Goal: Information Seeking & Learning: Get advice/opinions

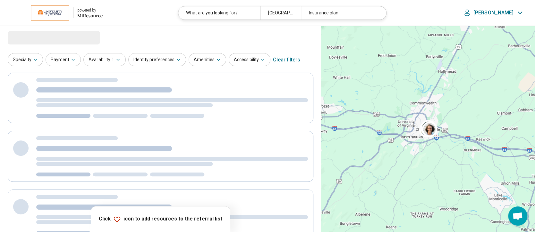
select select "***"
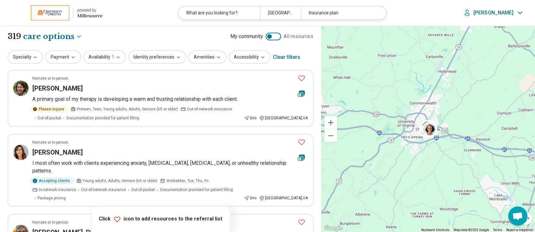
click at [280, 54] on div "Clear filters" at bounding box center [286, 57] width 27 height 15
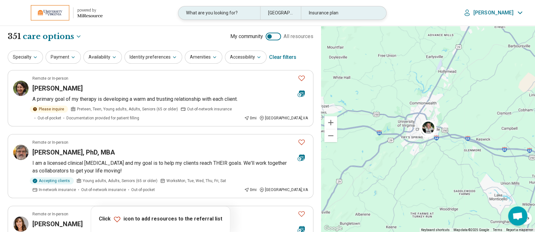
click at [240, 12] on div "What are you looking for?" at bounding box center [218, 12] width 81 height 13
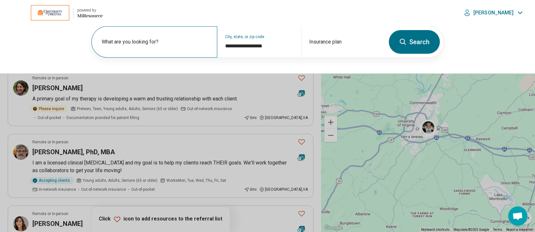
click at [167, 38] on label "What are you looking for?" at bounding box center [156, 42] width 108 height 8
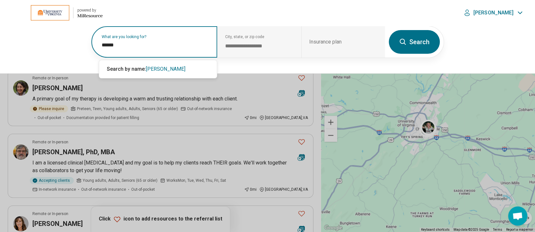
type input "******"
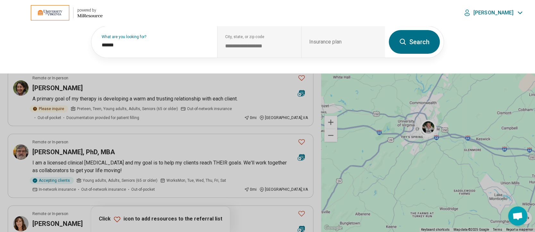
click at [419, 38] on button "Search" at bounding box center [413, 42] width 51 height 24
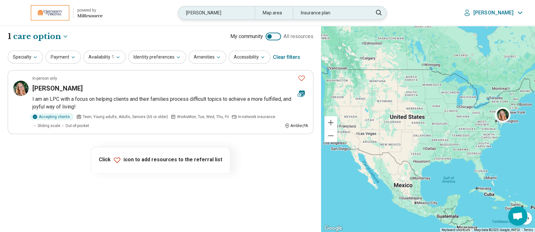
click at [224, 8] on div "reilly" at bounding box center [216, 12] width 76 height 13
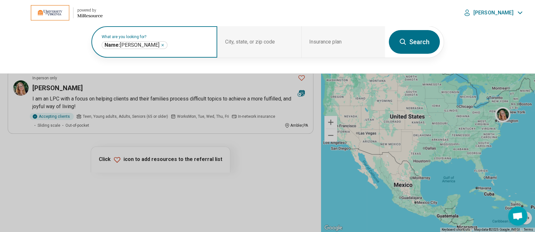
click at [132, 44] on div "Name: reilly ******" at bounding box center [135, 45] width 66 height 8
click at [161, 45] on icon "Remove" at bounding box center [163, 45] width 4 height 4
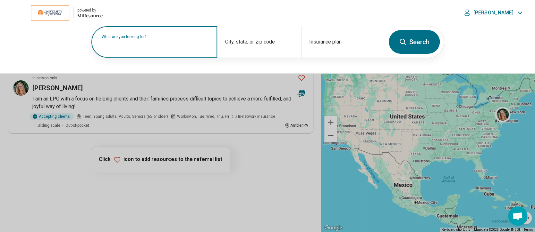
click at [144, 39] on label "What are you looking for?" at bounding box center [156, 37] width 108 height 4
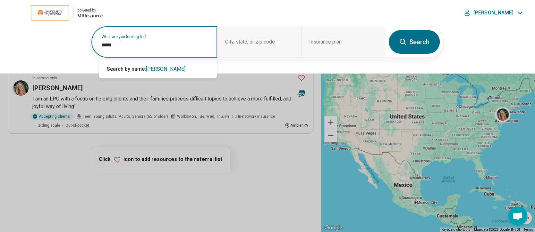
type input "*****"
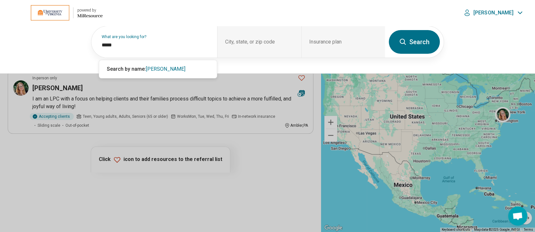
click at [417, 45] on button "Search" at bounding box center [413, 42] width 51 height 24
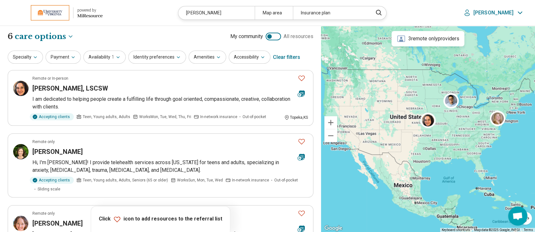
click at [280, 58] on div "Clear filters" at bounding box center [286, 57] width 27 height 15
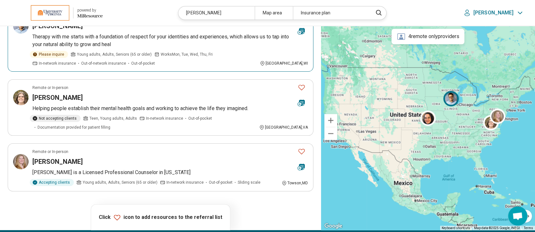
scroll to position [398, 0]
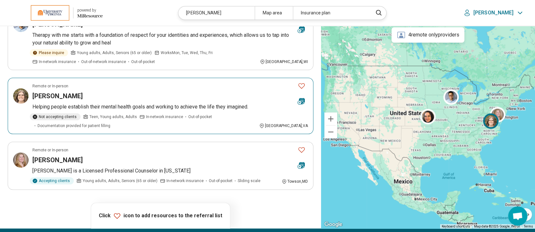
click at [47, 92] on h3 "Jaime Miller" at bounding box center [57, 96] width 50 height 9
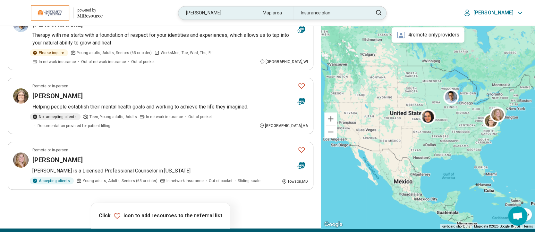
click at [231, 11] on div "jaime" at bounding box center [216, 12] width 76 height 13
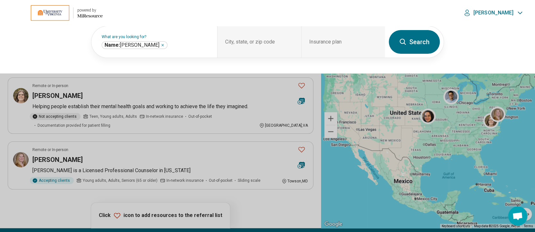
scroll to position [398, 0]
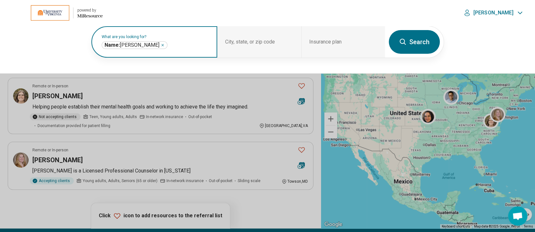
click at [162, 45] on icon "Remove" at bounding box center [163, 45] width 2 height 2
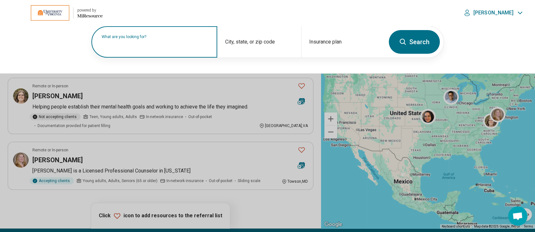
click at [136, 39] on label "What are you looking for?" at bounding box center [156, 37] width 108 height 4
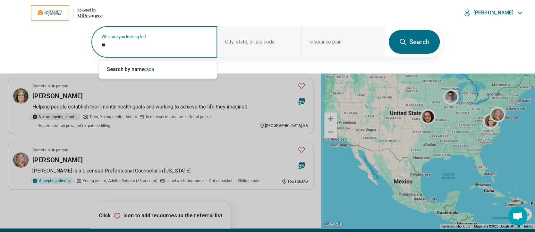
type input "*"
type input "****"
click at [415, 48] on button "Search" at bounding box center [413, 42] width 51 height 24
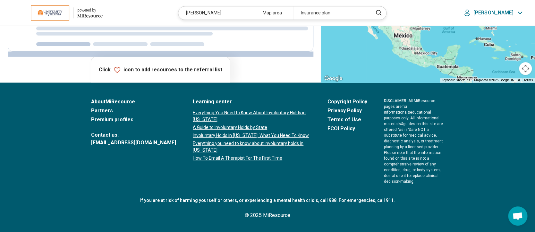
scroll to position [0, 0]
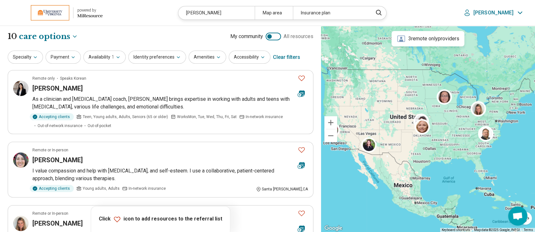
click at [285, 57] on div "Clear filters" at bounding box center [286, 57] width 27 height 15
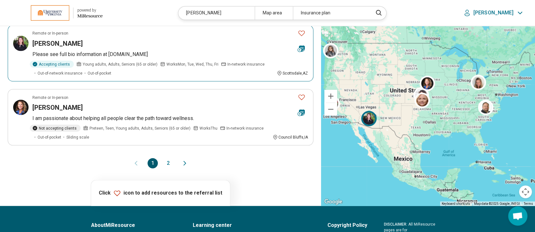
scroll to position [566, 0]
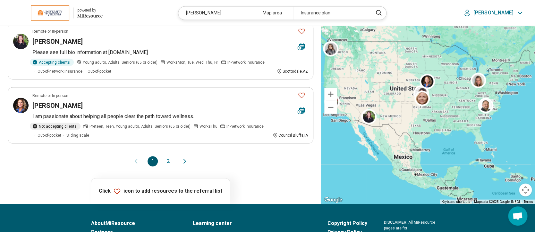
click at [168, 160] on button "2" at bounding box center [168, 161] width 10 height 10
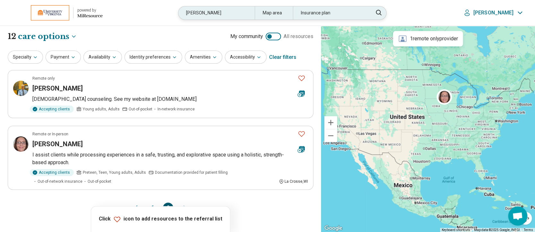
click at [238, 14] on div "ward" at bounding box center [216, 12] width 76 height 13
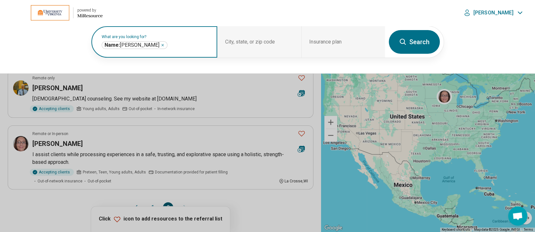
click at [162, 45] on icon "Remove" at bounding box center [163, 45] width 2 height 2
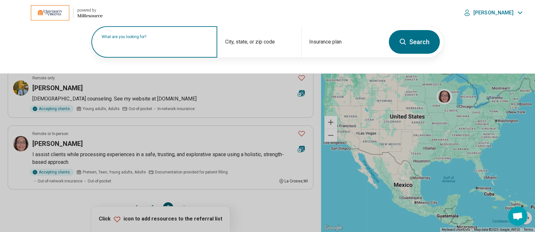
click at [135, 39] on label "What are you looking for?" at bounding box center [156, 37] width 108 height 4
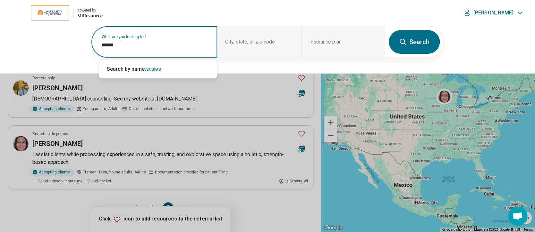
type input "******"
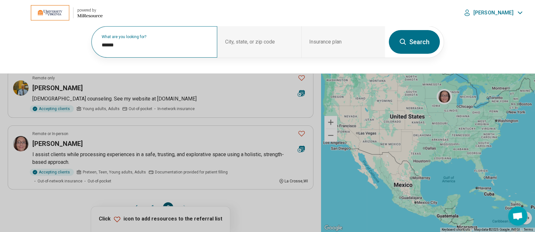
click at [409, 42] on button "Search" at bounding box center [413, 42] width 51 height 24
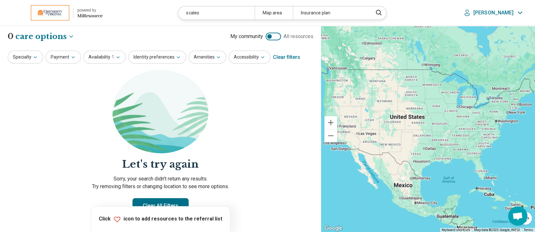
click at [277, 61] on div "Clear filters" at bounding box center [286, 57] width 27 height 15
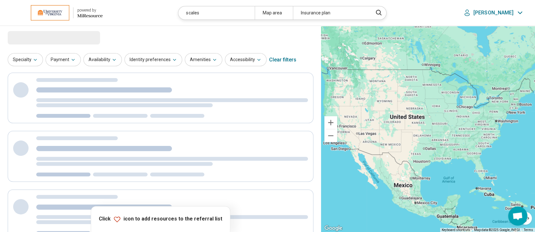
select select "***"
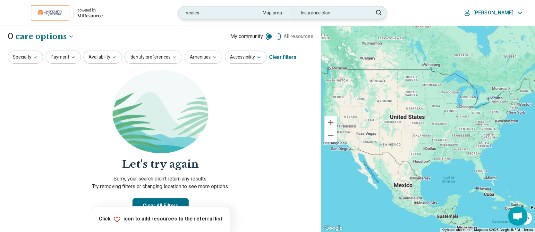
click at [241, 14] on div "scales" at bounding box center [216, 12] width 76 height 13
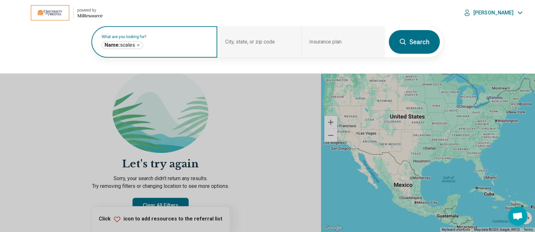
click at [138, 44] on icon "Remove" at bounding box center [138, 45] width 4 height 4
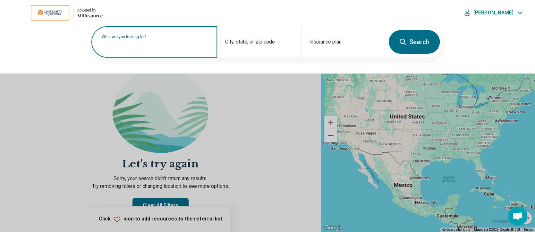
click at [138, 39] on label "What are you looking for?" at bounding box center [156, 37] width 108 height 4
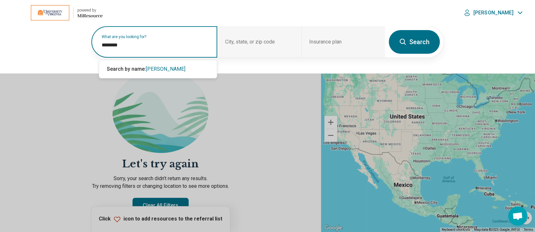
type input "********"
click at [431, 44] on button "Search" at bounding box center [413, 42] width 51 height 24
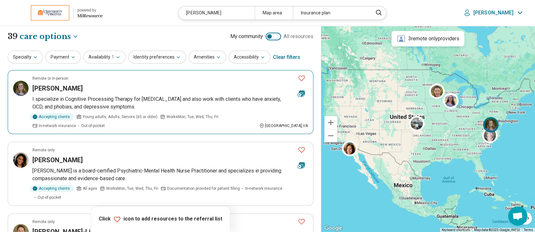
click at [49, 86] on h3 "Hannah Robinson" at bounding box center [57, 88] width 50 height 9
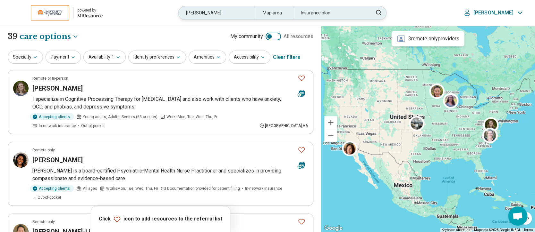
click at [217, 11] on div "robinson" at bounding box center [216, 12] width 76 height 13
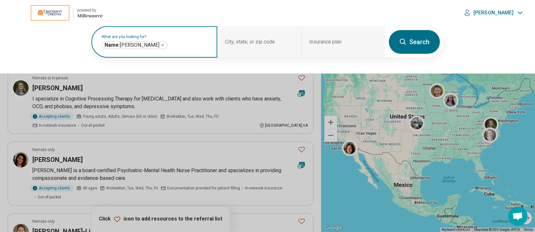
click at [161, 45] on icon "Remove" at bounding box center [163, 45] width 4 height 4
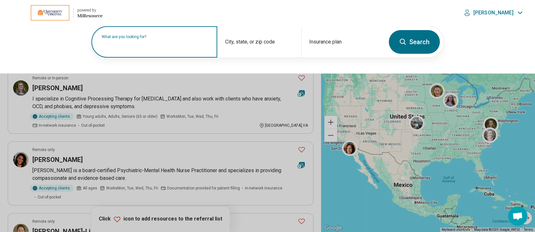
click at [154, 39] on label "What are you looking for?" at bounding box center [156, 37] width 108 height 4
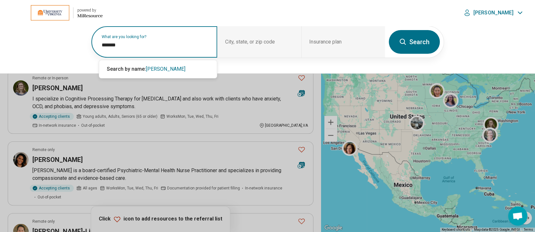
type input "*******"
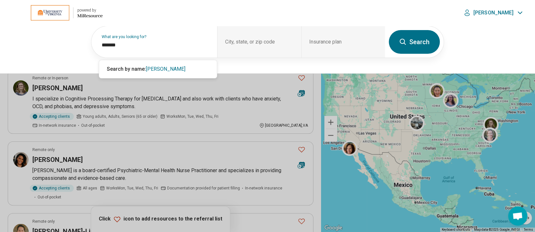
click at [420, 42] on button "Search" at bounding box center [413, 42] width 51 height 24
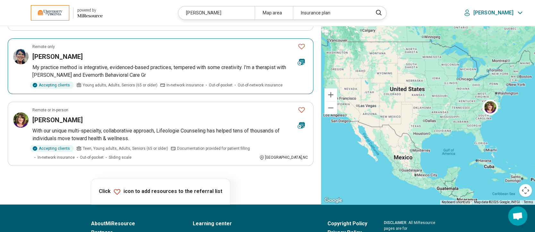
scroll to position [96, 0]
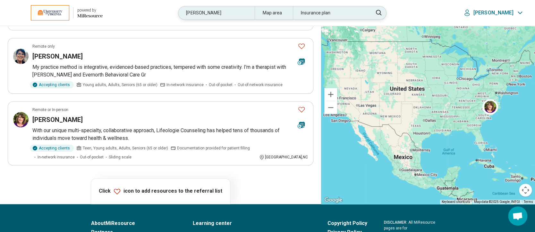
click at [225, 8] on div "o'grady" at bounding box center [216, 12] width 76 height 13
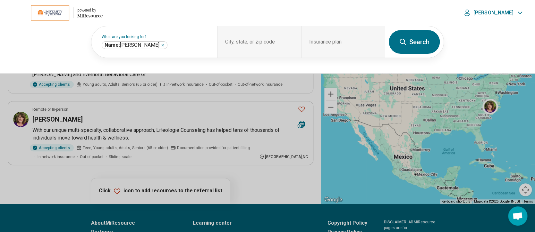
scroll to position [95, 0]
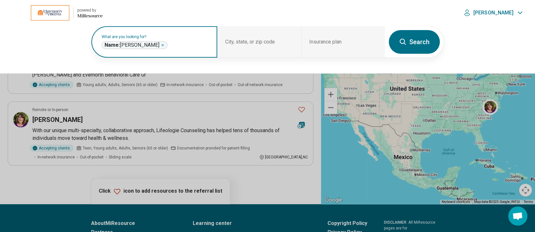
click at [161, 45] on icon "Remove" at bounding box center [163, 45] width 4 height 4
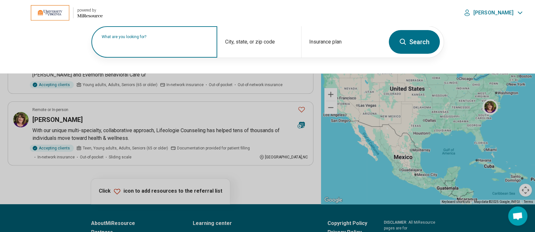
click at [158, 39] on label "What are you looking for?" at bounding box center [156, 37] width 108 height 4
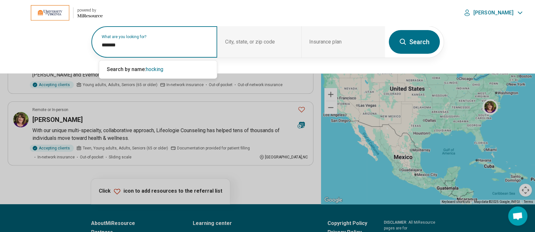
type input "*******"
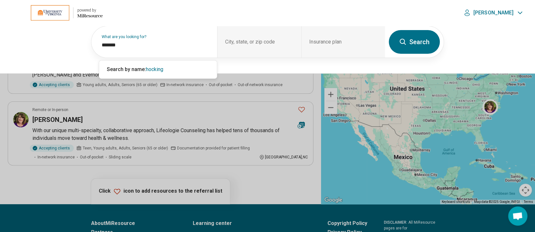
click at [415, 39] on button "Search" at bounding box center [413, 42] width 51 height 24
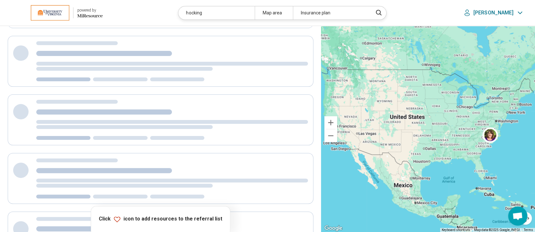
scroll to position [34, 0]
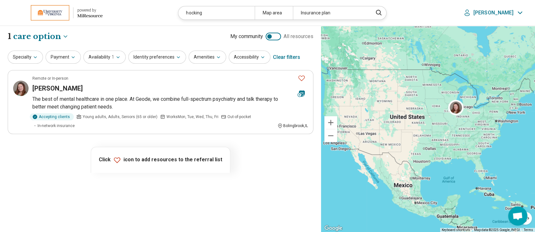
click at [288, 56] on div "Clear filters" at bounding box center [286, 57] width 27 height 15
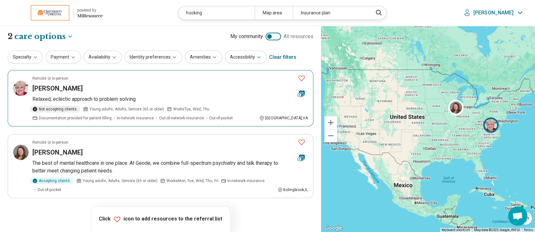
click at [56, 88] on h3 "Marilyn Hocking" at bounding box center [57, 88] width 50 height 9
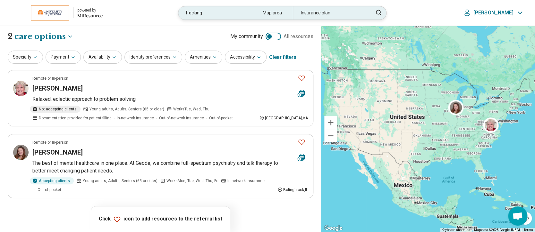
click at [219, 10] on div "hocking" at bounding box center [216, 12] width 76 height 13
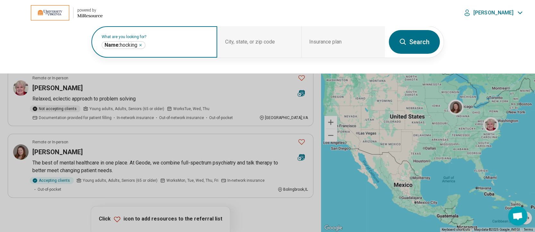
click at [141, 45] on icon "Remove" at bounding box center [140, 45] width 2 height 2
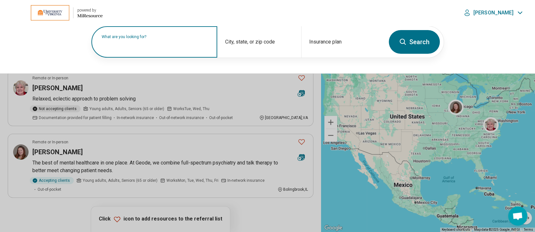
click at [153, 39] on label "What are you looking for?" at bounding box center [156, 37] width 108 height 4
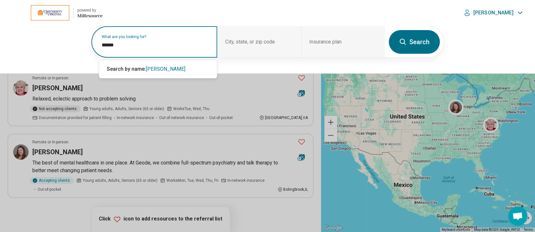
type input "******"
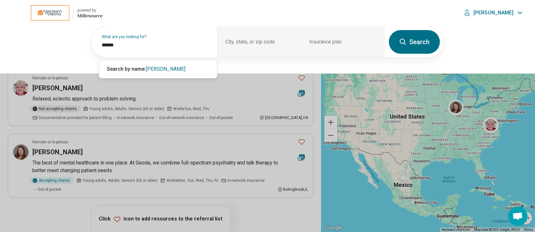
click at [429, 46] on button "Search" at bounding box center [413, 42] width 51 height 24
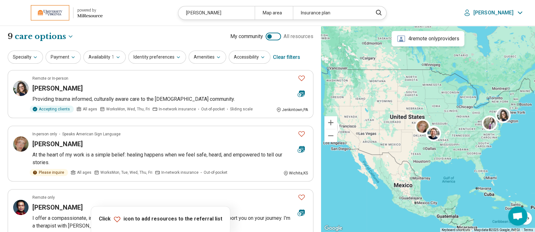
click at [285, 57] on div "Clear filters" at bounding box center [286, 57] width 27 height 15
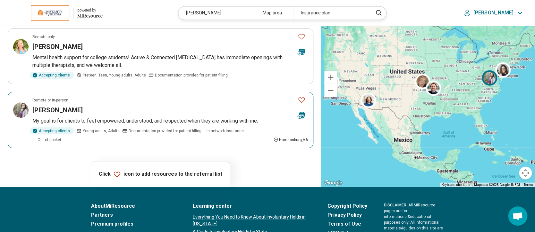
scroll to position [552, 0]
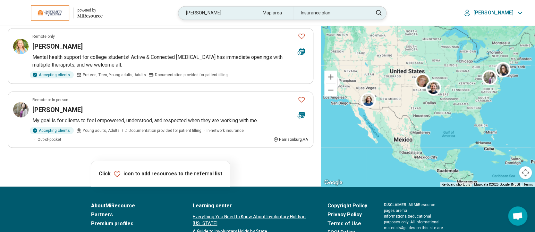
click at [213, 10] on div "foster" at bounding box center [216, 12] width 76 height 13
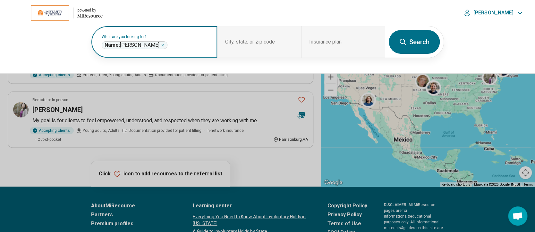
click at [161, 46] on icon "Remove" at bounding box center [163, 45] width 4 height 4
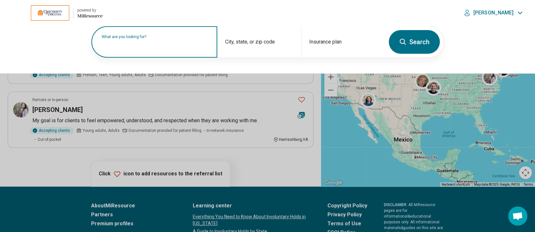
click at [154, 46] on input "text" at bounding box center [156, 45] width 108 height 8
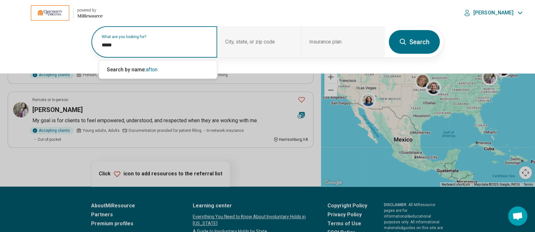
type input "*****"
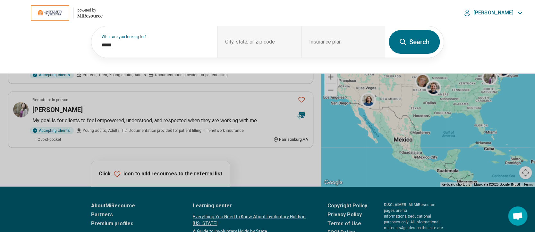
click at [415, 38] on button "Search" at bounding box center [413, 42] width 51 height 24
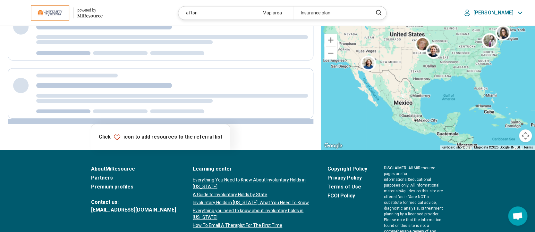
scroll to position [0, 0]
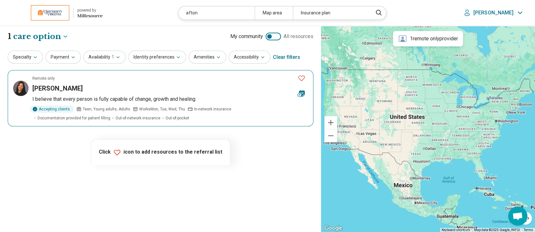
click at [55, 88] on h3 "Afton Cordoba" at bounding box center [57, 88] width 50 height 9
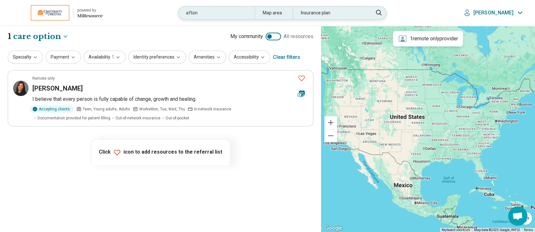
click at [207, 12] on div "afton" at bounding box center [216, 12] width 76 height 13
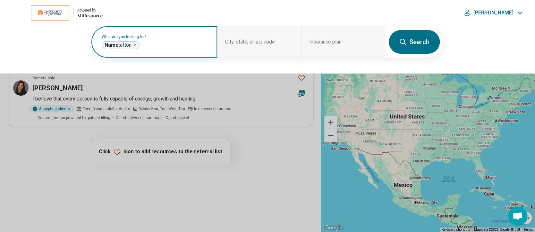
click at [136, 45] on icon "Remove" at bounding box center [135, 45] width 4 height 4
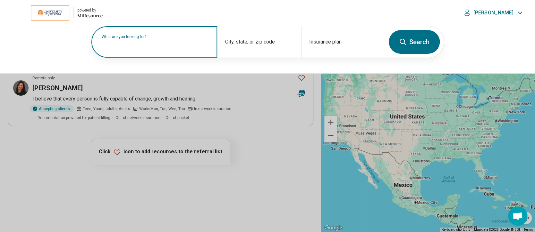
click at [149, 46] on input "text" at bounding box center [156, 45] width 108 height 8
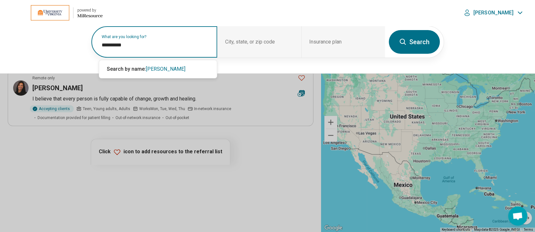
type input "**********"
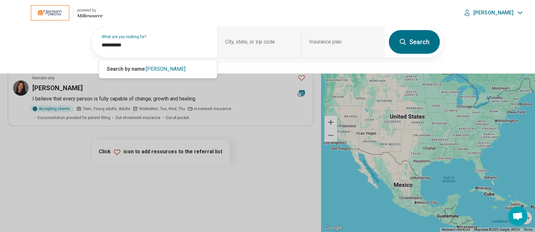
click at [421, 40] on button "Search" at bounding box center [413, 42] width 51 height 24
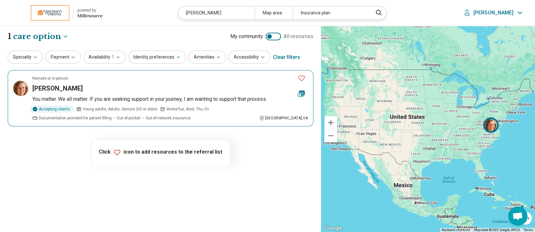
click at [62, 88] on h3 "Frances Greenstein" at bounding box center [57, 88] width 50 height 9
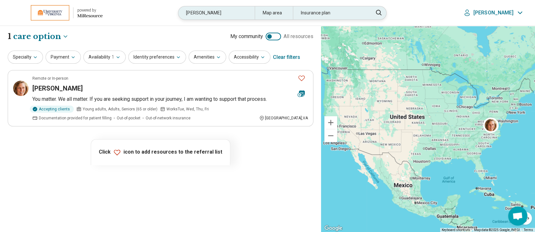
click at [225, 18] on div "greenstein" at bounding box center [216, 12] width 76 height 13
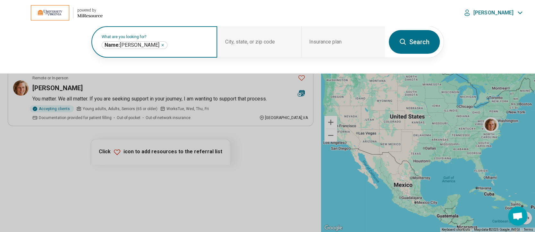
click at [161, 45] on icon "Remove" at bounding box center [163, 45] width 4 height 4
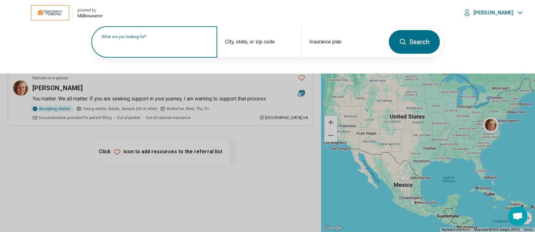
click at [160, 39] on label "What are you looking for?" at bounding box center [156, 37] width 108 height 4
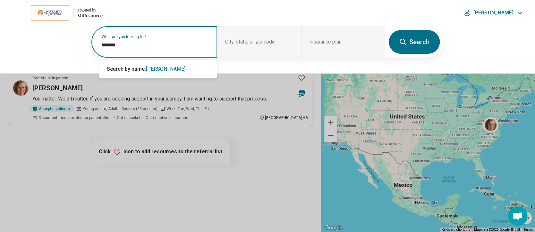
type input "*******"
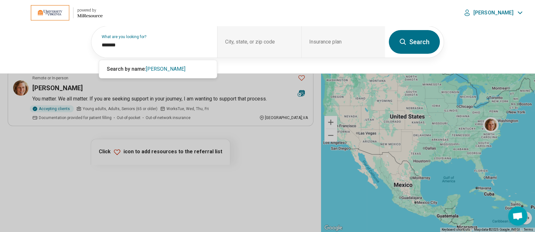
click at [410, 40] on button "Search" at bounding box center [413, 42] width 51 height 24
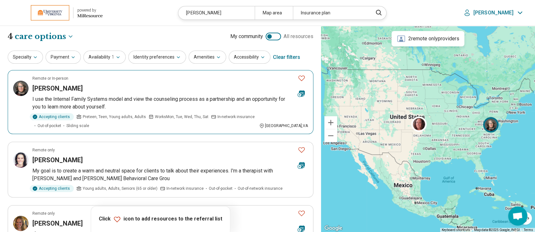
click at [58, 85] on h3 "Terri Higgins" at bounding box center [57, 88] width 50 height 9
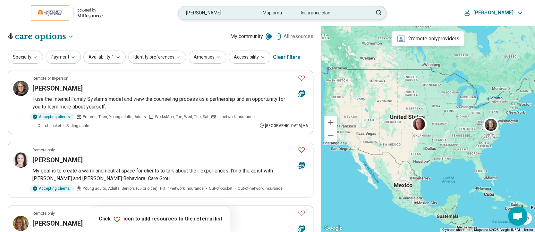
click at [233, 8] on div "higgins" at bounding box center [216, 12] width 76 height 13
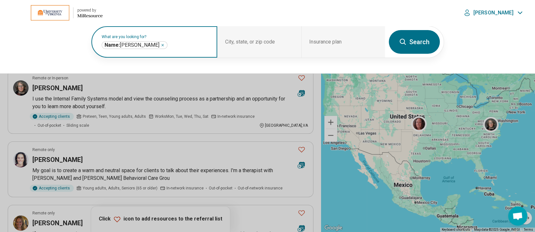
click at [161, 44] on icon "Remove" at bounding box center [163, 45] width 4 height 4
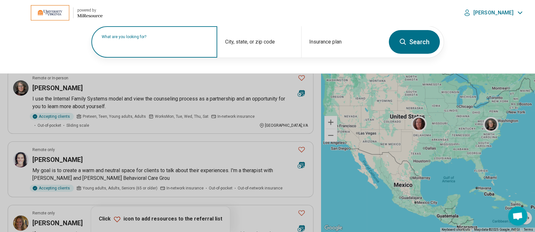
click at [157, 39] on label "What are you looking for?" at bounding box center [156, 37] width 108 height 4
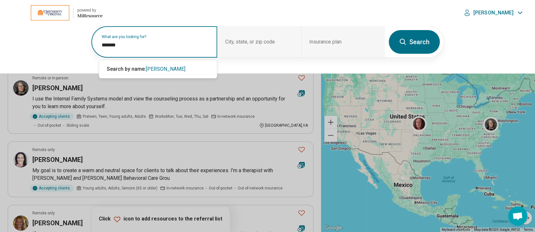
type input "*******"
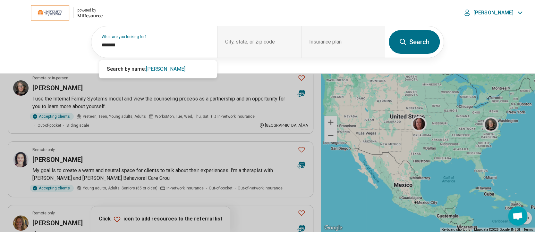
click at [418, 42] on button "Search" at bounding box center [413, 42] width 51 height 24
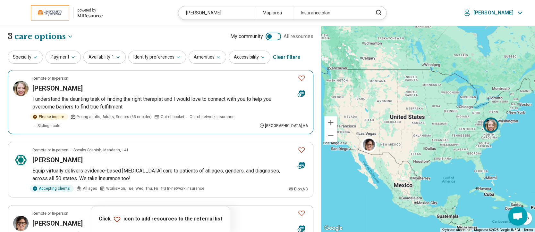
click at [69, 86] on h3 "Morgan Hickman" at bounding box center [57, 88] width 50 height 9
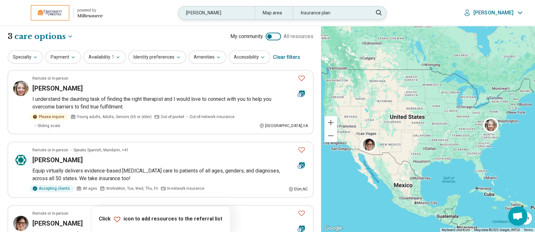
click at [225, 12] on div "hickman" at bounding box center [216, 12] width 76 height 13
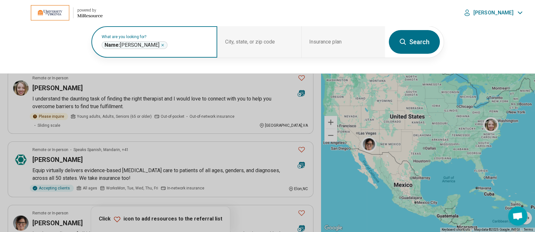
click at [143, 42] on div "Name: hickman *******" at bounding box center [135, 45] width 66 height 8
click at [161, 45] on icon "Remove" at bounding box center [163, 45] width 4 height 4
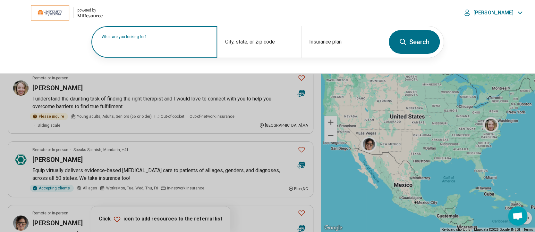
click at [152, 46] on input "text" at bounding box center [156, 45] width 108 height 8
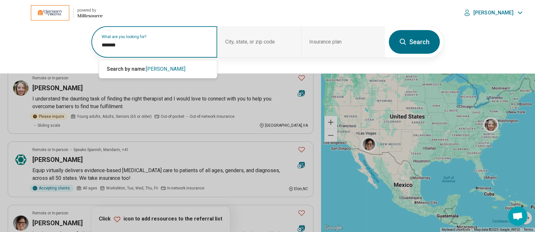
type input "*******"
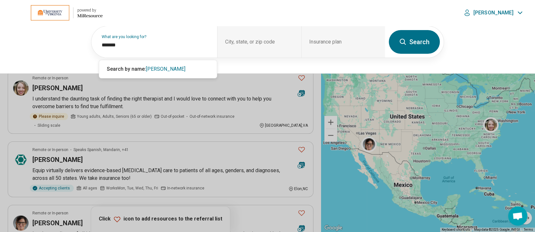
click at [424, 41] on button "Search" at bounding box center [413, 42] width 51 height 24
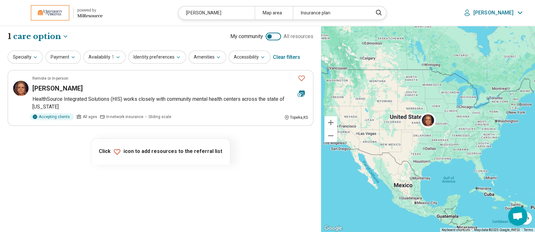
click at [281, 57] on div "Clear filters" at bounding box center [286, 57] width 27 height 15
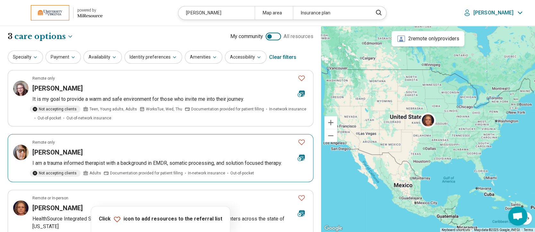
click at [60, 152] on h3 "Jody Sweeney" at bounding box center [57, 152] width 50 height 9
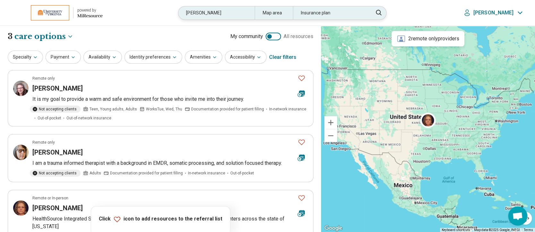
click at [223, 13] on div "sweeney" at bounding box center [216, 12] width 76 height 13
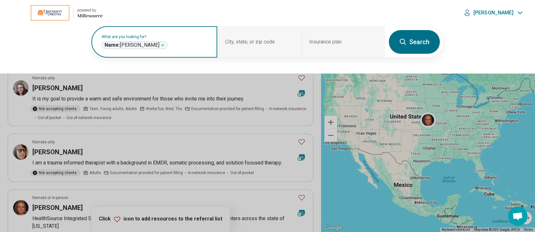
click at [161, 44] on icon "Remove" at bounding box center [163, 45] width 4 height 4
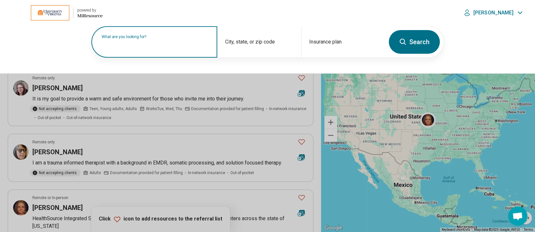
click at [154, 39] on label "What are you looking for?" at bounding box center [156, 37] width 108 height 4
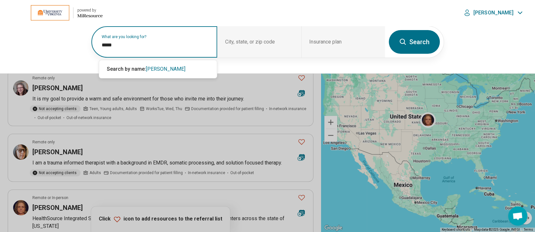
type input "*****"
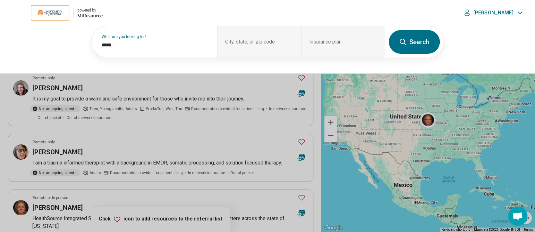
click at [420, 39] on button "Search" at bounding box center [413, 42] width 51 height 24
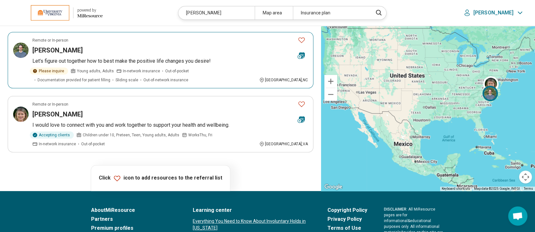
scroll to position [114, 0]
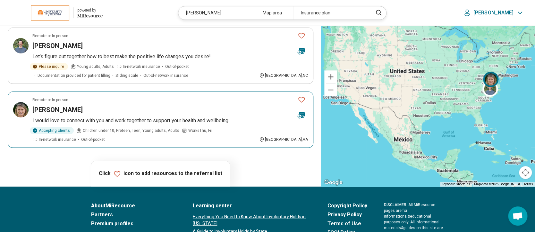
click at [63, 109] on h3 "Joanna Magee" at bounding box center [57, 109] width 50 height 9
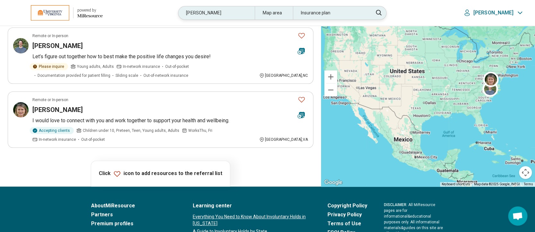
click at [239, 14] on div "magee" at bounding box center [216, 12] width 76 height 13
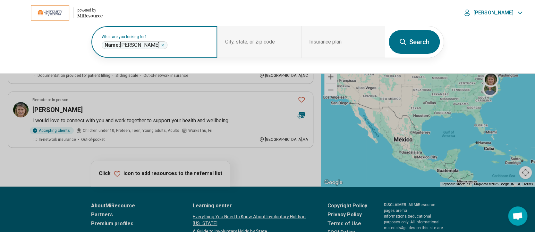
click at [161, 45] on icon "Remove" at bounding box center [163, 45] width 4 height 4
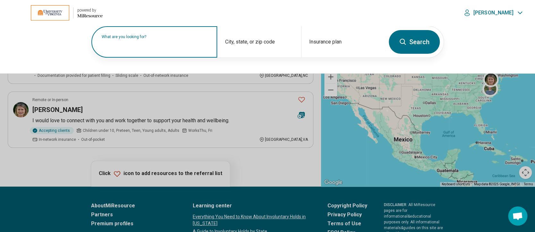
click at [147, 39] on label "What are you looking for?" at bounding box center [156, 37] width 108 height 4
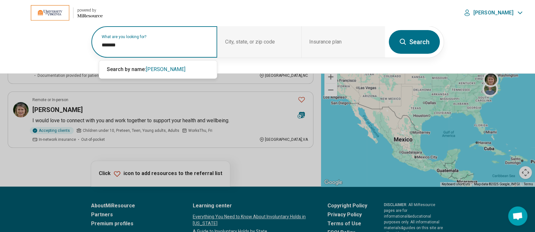
type input "*******"
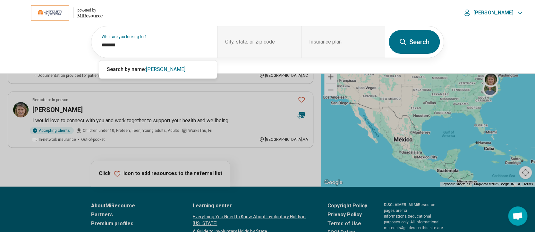
click at [416, 40] on button "Search" at bounding box center [413, 42] width 51 height 24
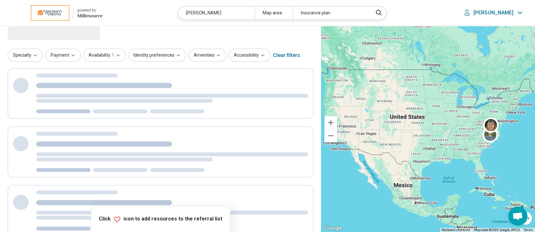
scroll to position [0, 0]
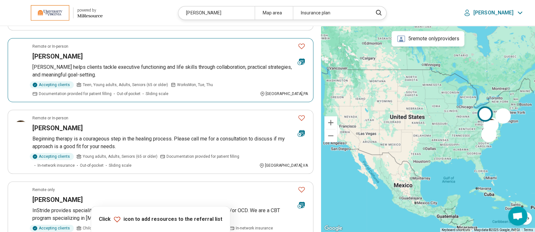
scroll to position [242, 0]
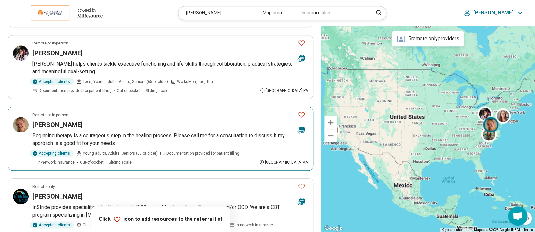
click at [52, 122] on h3 "Caitlin Price" at bounding box center [57, 125] width 50 height 9
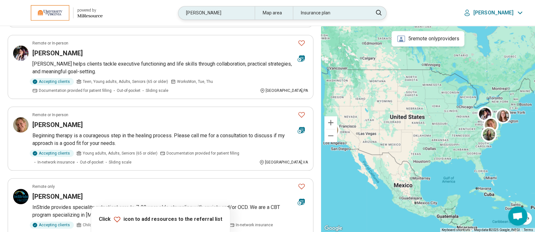
click at [230, 11] on div "caitlin" at bounding box center [216, 12] width 76 height 13
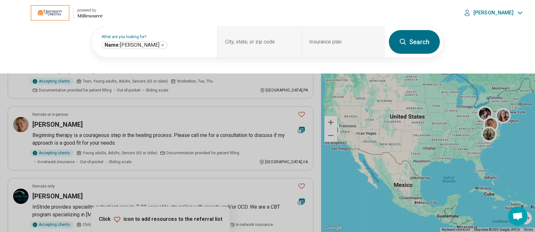
scroll to position [242, 0]
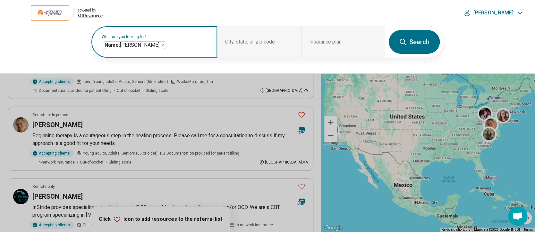
click at [161, 45] on icon "Remove" at bounding box center [163, 45] width 4 height 4
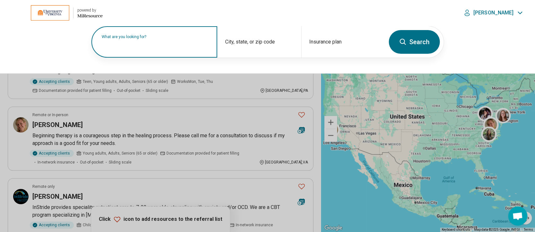
click at [154, 39] on label "What are you looking for?" at bounding box center [156, 37] width 108 height 4
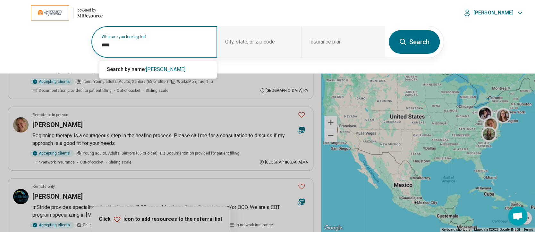
type input "****"
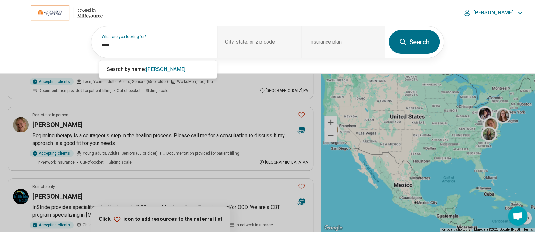
click at [405, 39] on icon at bounding box center [403, 42] width 8 height 8
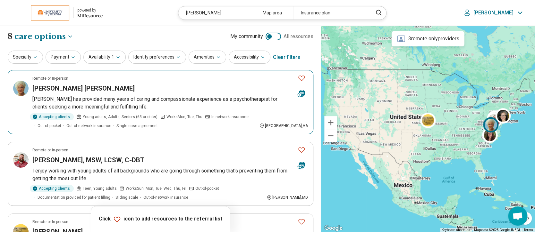
click at [73, 81] on article "Remote or In-person Carol Carruthers Sims Carol has provided many years of cari…" at bounding box center [160, 102] width 305 height 64
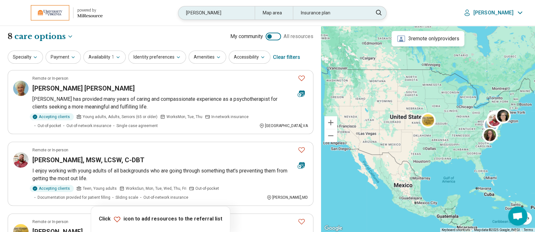
click at [238, 15] on div "sims" at bounding box center [216, 12] width 76 height 13
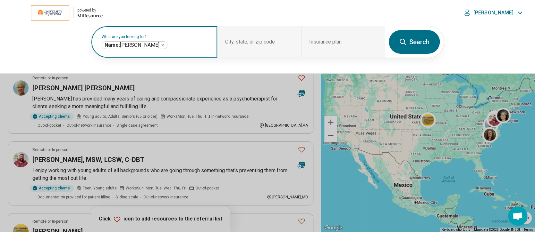
click at [162, 44] on icon "Remove" at bounding box center [163, 45] width 2 height 2
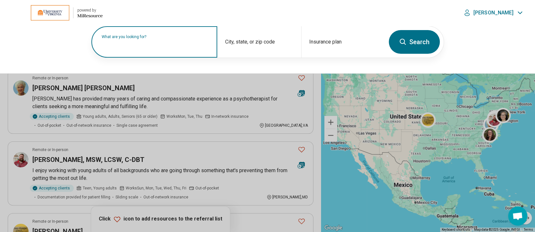
click at [134, 39] on label "What are you looking for?" at bounding box center [156, 37] width 108 height 4
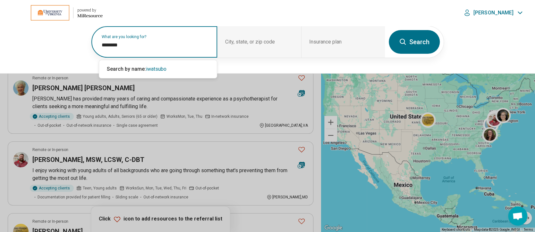
type input "********"
click at [420, 44] on button "Search" at bounding box center [413, 42] width 51 height 24
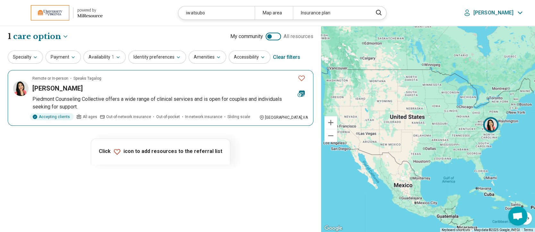
click at [66, 85] on h3 "Jem Iwatsubo" at bounding box center [57, 88] width 50 height 9
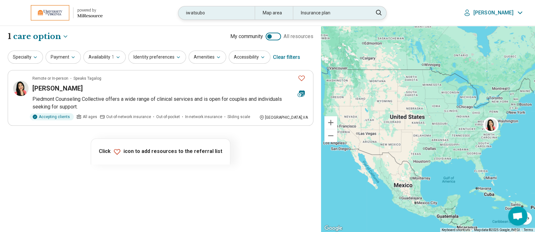
click at [216, 12] on div "iwatsubo" at bounding box center [216, 12] width 76 height 13
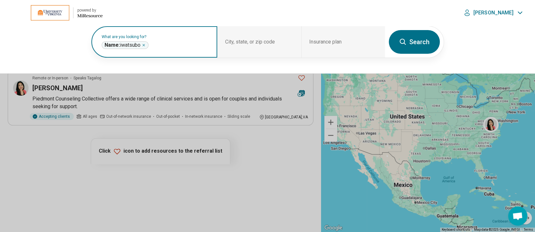
click at [145, 45] on icon "Remove" at bounding box center [144, 45] width 2 height 2
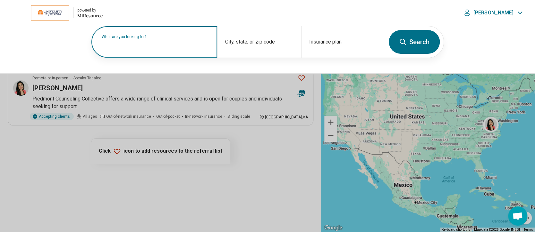
click at [145, 39] on label "What are you looking for?" at bounding box center [156, 37] width 108 height 4
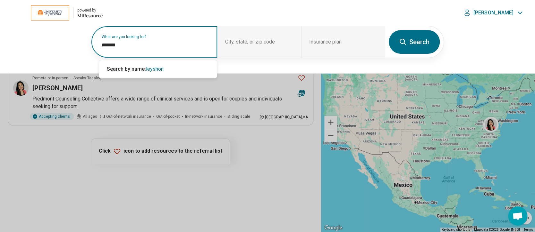
type input "*******"
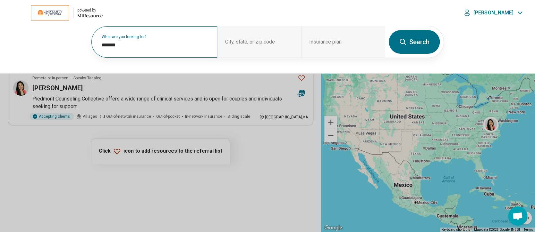
click at [423, 43] on button "Search" at bounding box center [413, 42] width 51 height 24
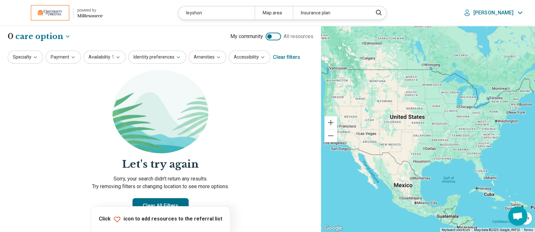
click at [282, 58] on div "Clear filters" at bounding box center [286, 57] width 27 height 15
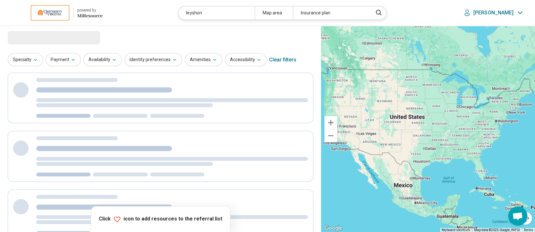
select select "***"
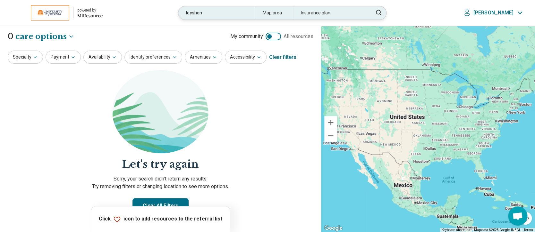
click at [220, 14] on div "leyshon" at bounding box center [216, 12] width 76 height 13
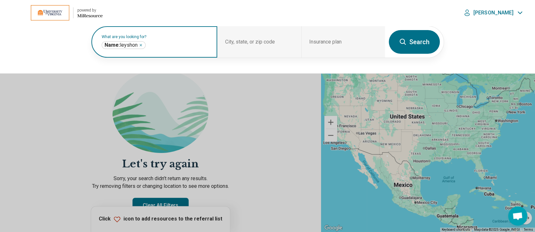
click at [142, 44] on icon "Remove" at bounding box center [141, 45] width 2 height 2
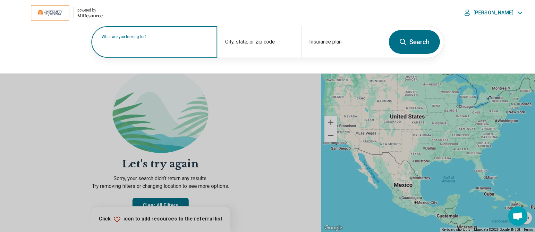
click at [142, 39] on label "What are you looking for?" at bounding box center [156, 37] width 108 height 4
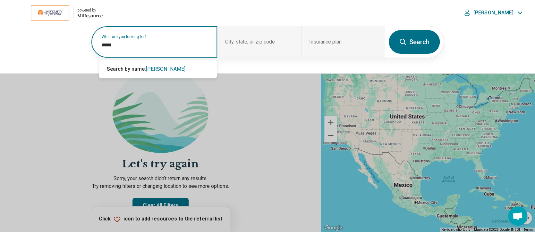
type input "*****"
click at [420, 43] on button "Search" at bounding box center [413, 42] width 51 height 24
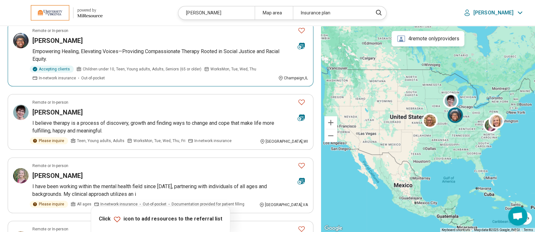
scroll to position [48, 0]
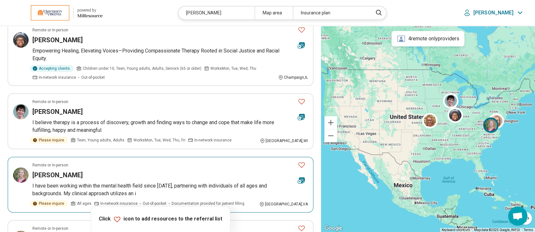
click at [46, 173] on h3 "Kelly Greer" at bounding box center [57, 175] width 50 height 9
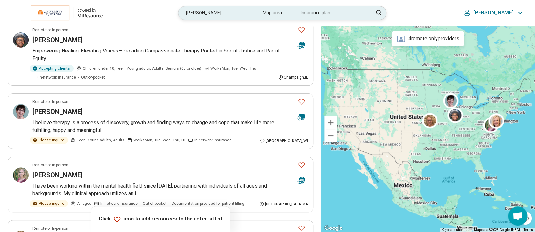
click at [254, 11] on div "greer" at bounding box center [216, 12] width 76 height 13
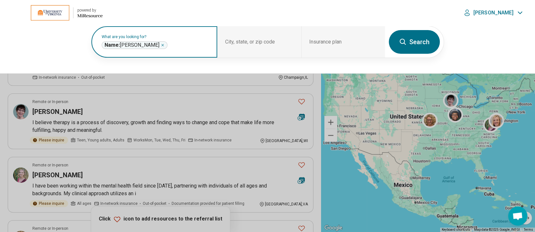
click at [162, 45] on icon "Remove" at bounding box center [163, 45] width 2 height 2
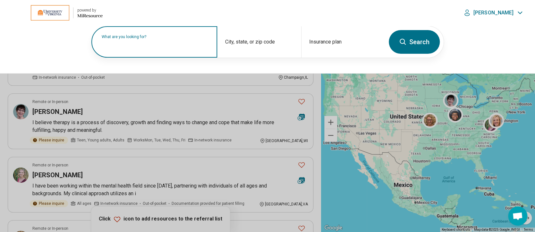
click at [151, 39] on label "What are you looking for?" at bounding box center [156, 37] width 108 height 4
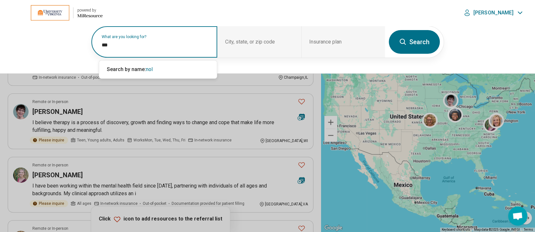
type input "****"
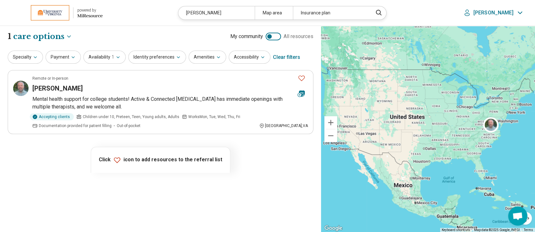
click at [291, 57] on div "Clear filters" at bounding box center [286, 57] width 27 height 15
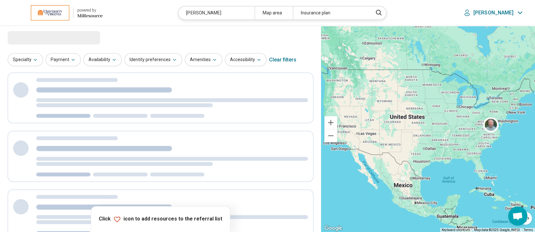
select select "***"
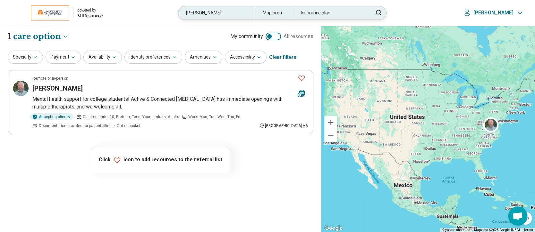
click at [215, 14] on div "nolt" at bounding box center [216, 12] width 76 height 13
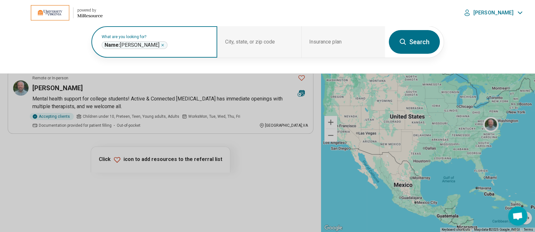
click at [162, 45] on icon "Remove" at bounding box center [163, 45] width 2 height 2
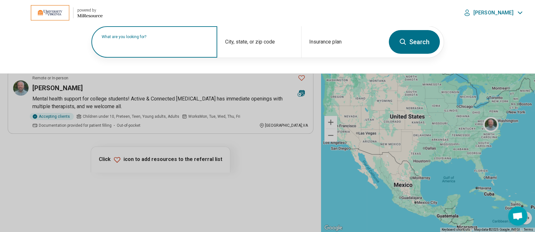
click at [146, 39] on label "What are you looking for?" at bounding box center [156, 37] width 108 height 4
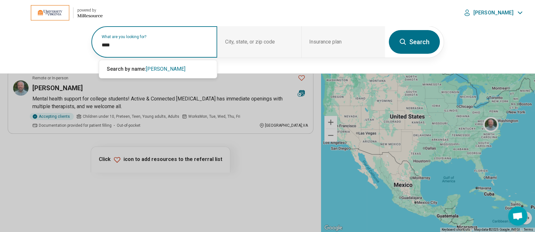
type input "****"
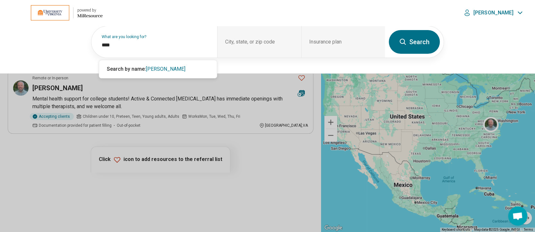
click at [415, 36] on button "Search" at bounding box center [413, 42] width 51 height 24
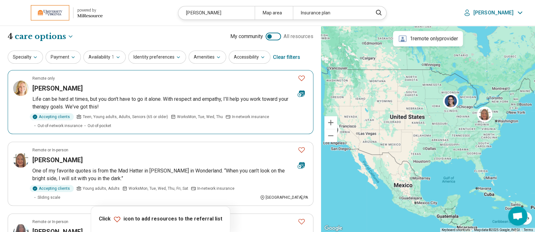
click at [51, 87] on h3 "Amy Nash" at bounding box center [57, 88] width 50 height 9
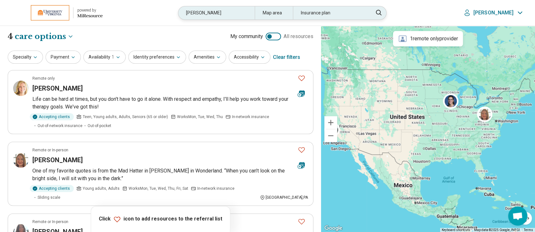
click at [216, 12] on div "nash" at bounding box center [216, 12] width 76 height 13
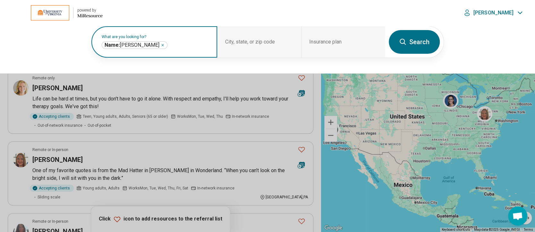
click at [161, 46] on icon "Remove" at bounding box center [163, 45] width 4 height 4
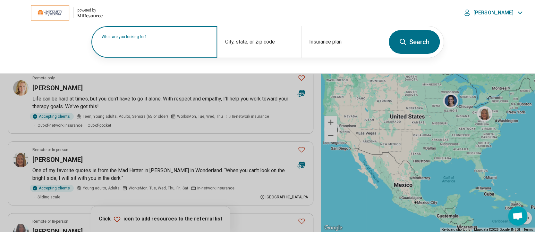
click at [149, 39] on label "What are you looking for?" at bounding box center [156, 37] width 108 height 4
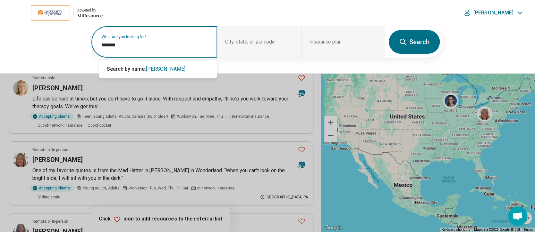
type input "*******"
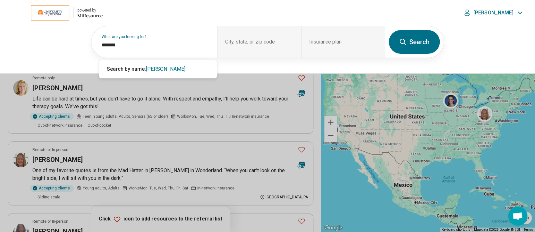
click at [419, 41] on button "Search" at bounding box center [413, 42] width 51 height 24
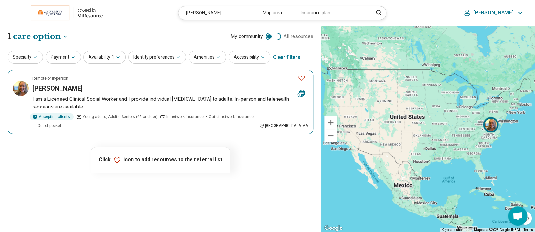
click at [62, 89] on h3 "Lee Ruckman" at bounding box center [57, 88] width 50 height 9
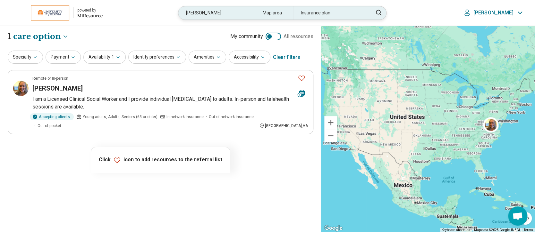
click at [225, 11] on div "ruckman" at bounding box center [216, 12] width 76 height 13
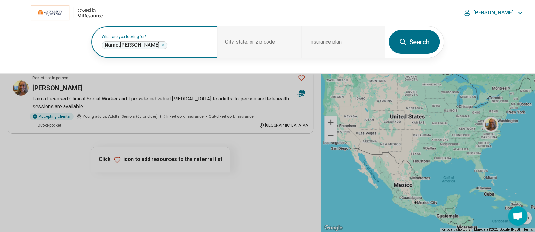
click at [144, 43] on div "Name: ruckman *******" at bounding box center [135, 45] width 66 height 8
click at [161, 45] on icon "Remove" at bounding box center [163, 45] width 4 height 4
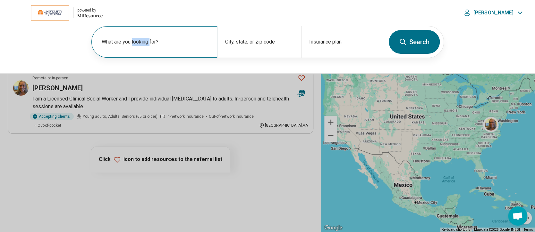
click at [143, 45] on label "What are you looking for?" at bounding box center [156, 42] width 108 height 8
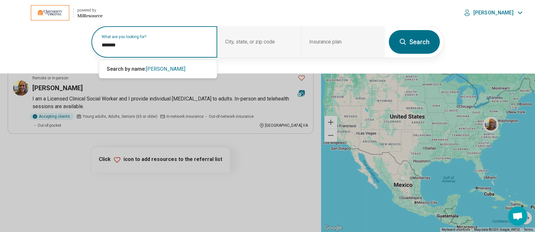
type input "*******"
click at [416, 37] on button "Search" at bounding box center [413, 42] width 51 height 24
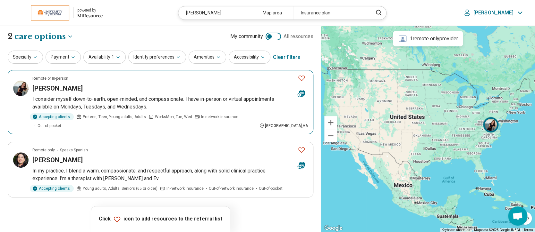
click at [76, 82] on article "Remote or In-person Sorayda Chorzempa I consider myself down-to-earth, open-min…" at bounding box center [160, 102] width 305 height 64
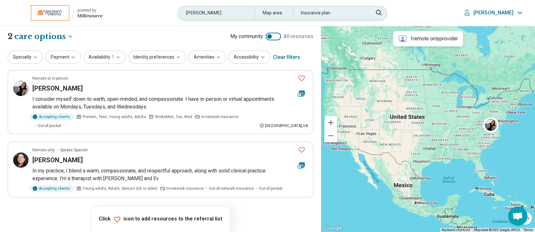
click at [220, 13] on div "sorayda" at bounding box center [216, 12] width 76 height 13
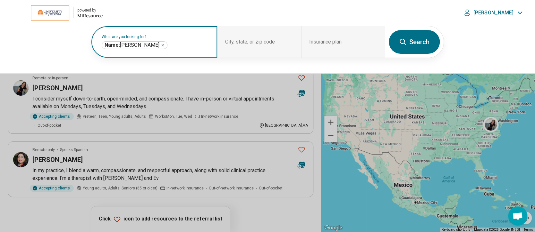
click at [161, 44] on icon "Remove" at bounding box center [163, 45] width 4 height 4
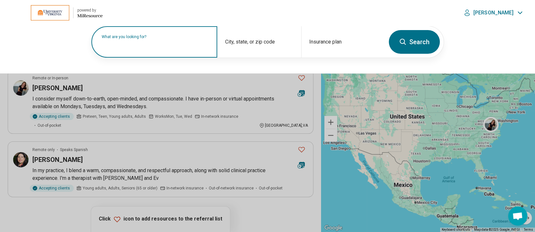
click at [155, 39] on label "What are you looking for?" at bounding box center [156, 37] width 108 height 4
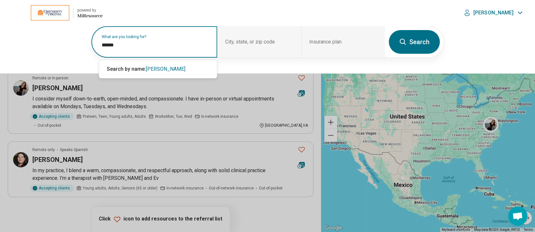
type input "******"
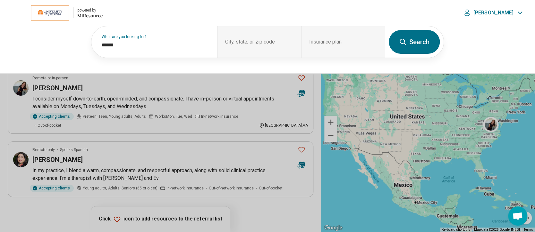
click at [417, 47] on button "Search" at bounding box center [413, 42] width 51 height 24
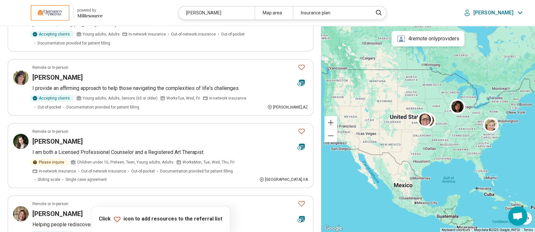
scroll to position [88, 0]
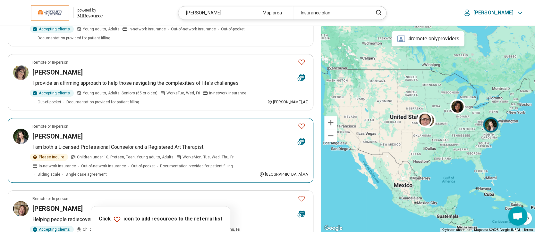
click at [65, 137] on h3 "Stacia Reinhardt" at bounding box center [57, 136] width 50 height 9
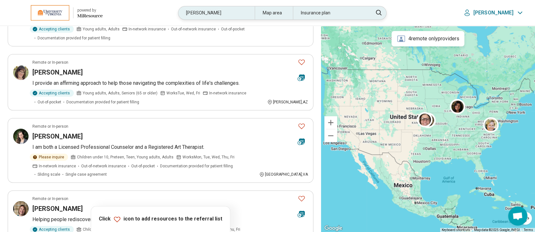
click at [228, 11] on div "stacia" at bounding box center [216, 12] width 76 height 13
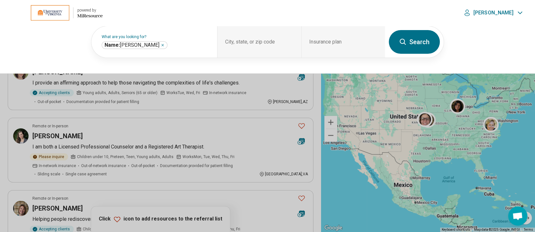
scroll to position [87, 0]
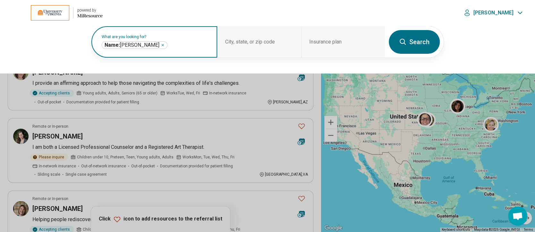
click at [161, 43] on icon "Remove" at bounding box center [163, 45] width 4 height 4
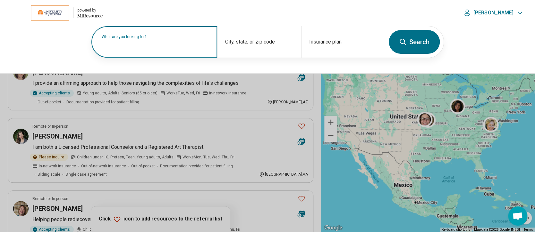
click at [137, 39] on label "What are you looking for?" at bounding box center [156, 37] width 108 height 4
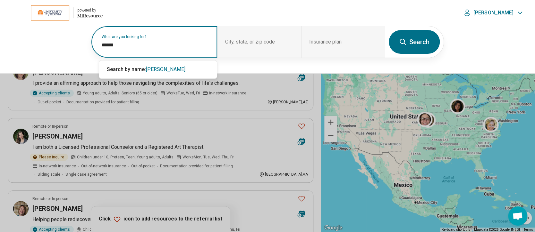
type input "******"
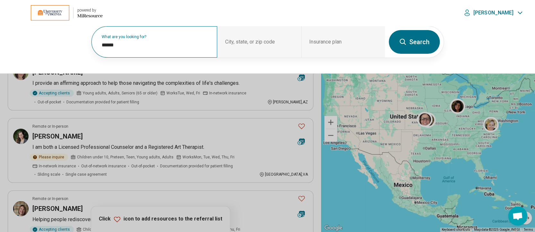
click at [421, 44] on button "Search" at bounding box center [413, 42] width 51 height 24
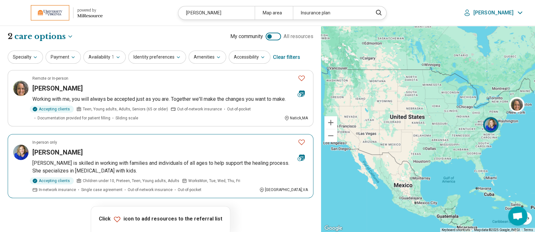
click at [54, 153] on h3 "Tessa Cramer" at bounding box center [57, 152] width 50 height 9
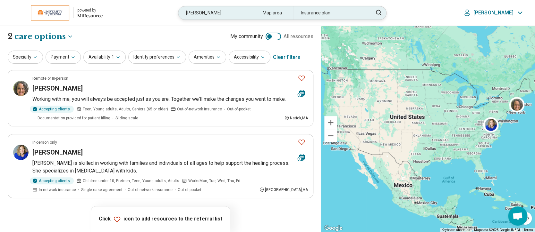
click at [222, 14] on div "cramer" at bounding box center [216, 12] width 76 height 13
click at [222, 14] on header "powered by Miresource logo cramer Map area Insurance plan Laura" at bounding box center [267, 13] width 535 height 26
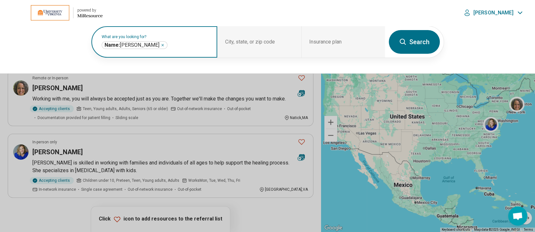
click at [161, 44] on icon "Remove" at bounding box center [163, 45] width 4 height 4
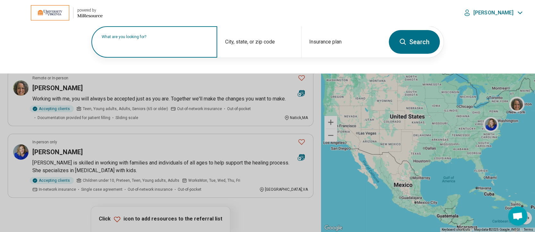
click at [138, 39] on label "What are you looking for?" at bounding box center [156, 37] width 108 height 4
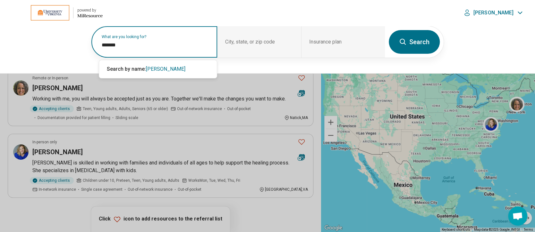
type input "*******"
click at [417, 41] on button "Search" at bounding box center [413, 42] width 51 height 24
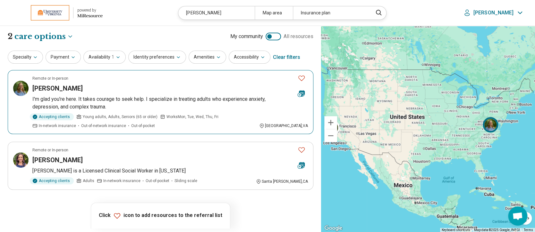
click at [69, 89] on h3 "[PERSON_NAME]" at bounding box center [57, 88] width 50 height 9
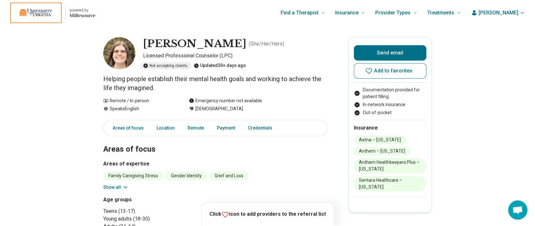
click at [124, 187] on icon at bounding box center [125, 187] width 6 height 6
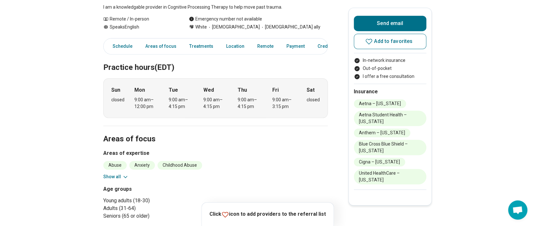
scroll to position [138, 0]
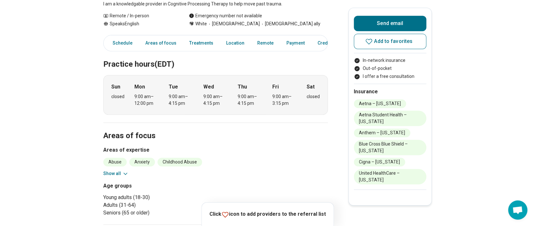
click at [114, 170] on button "Show all" at bounding box center [115, 173] width 25 height 7
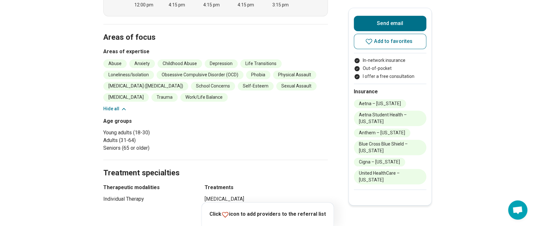
scroll to position [194, 0]
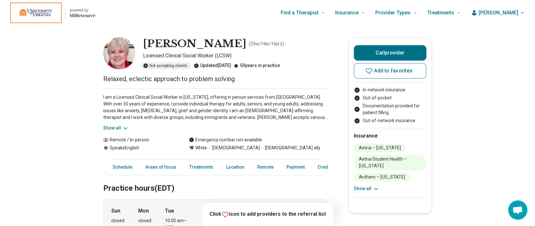
scroll to position [14, 0]
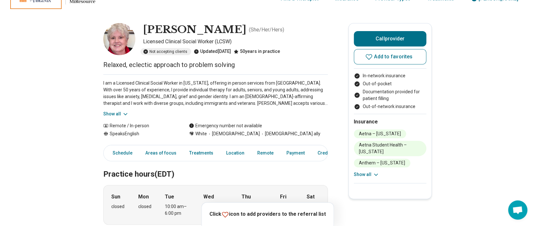
click at [110, 114] on button "Show all" at bounding box center [115, 114] width 25 height 7
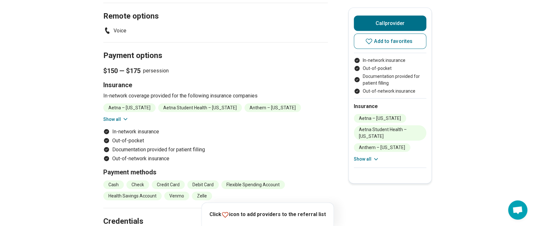
scroll to position [633, 0]
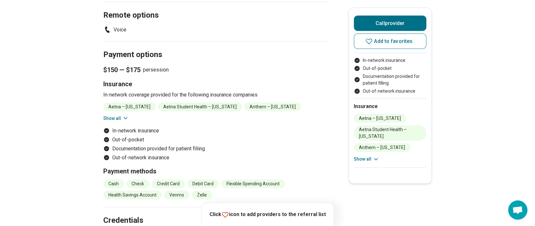
click at [115, 115] on button "Show all" at bounding box center [115, 118] width 25 height 7
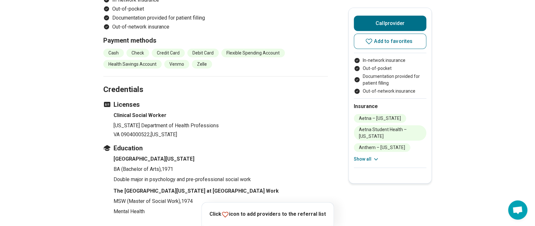
scroll to position [810, 0]
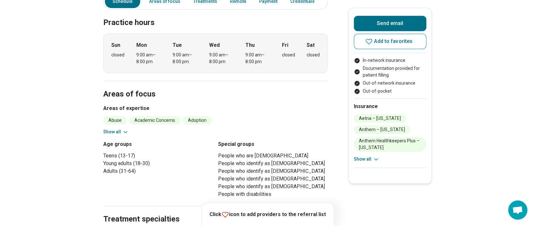
scroll to position [172, 0]
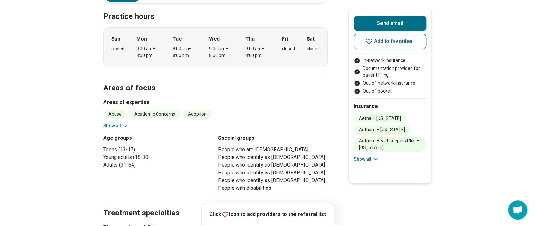
click at [110, 125] on button "Show all" at bounding box center [115, 125] width 25 height 7
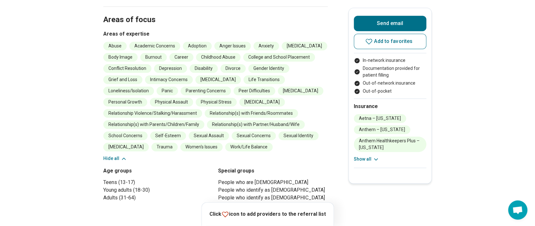
scroll to position [241, 0]
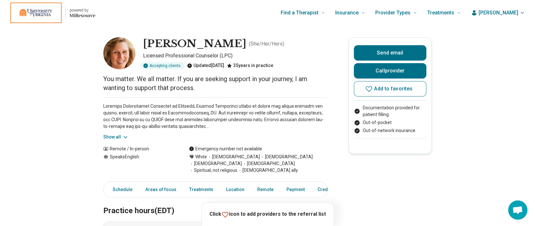
click at [112, 137] on button "Show all" at bounding box center [115, 137] width 25 height 7
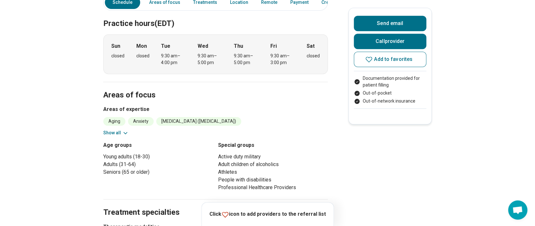
scroll to position [243, 0]
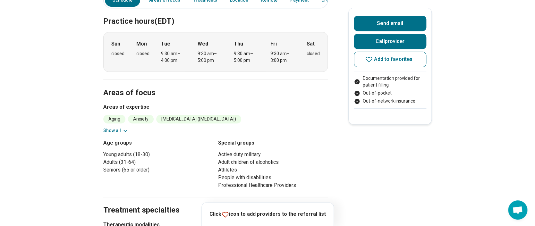
click at [113, 127] on button "Show all" at bounding box center [115, 130] width 25 height 7
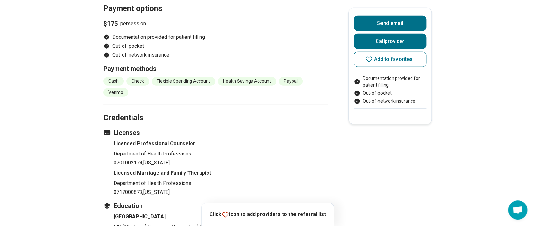
scroll to position [727, 0]
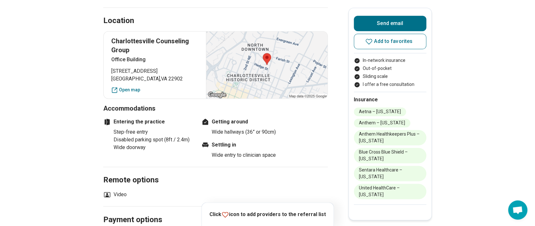
scroll to position [403, 0]
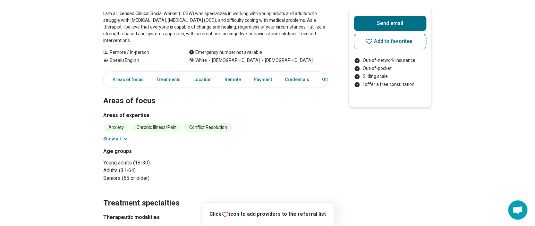
scroll to position [96, 0]
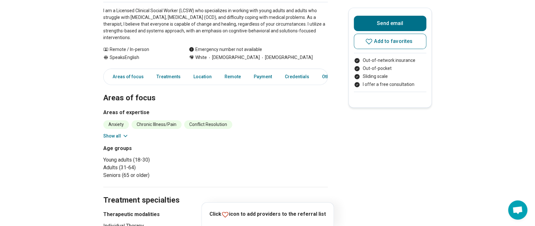
click at [113, 134] on button "Show all" at bounding box center [115, 136] width 25 height 7
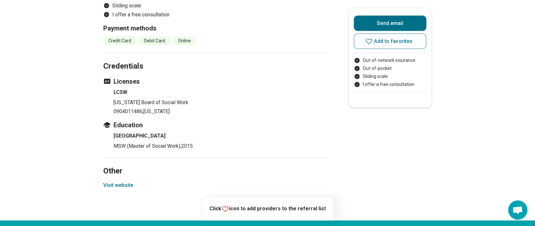
scroll to position [626, 0]
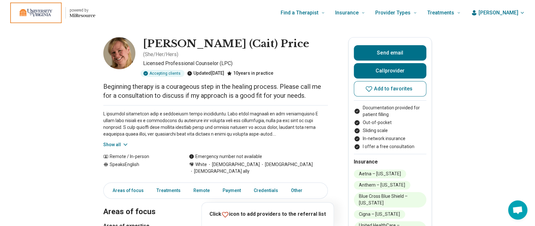
click at [112, 141] on button "Show all" at bounding box center [115, 144] width 25 height 7
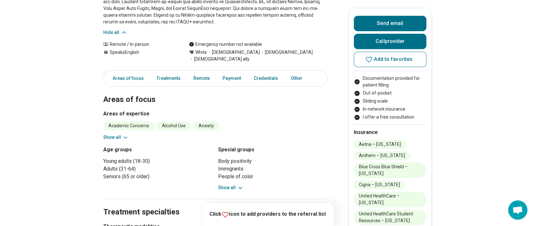
scroll to position [201, 0]
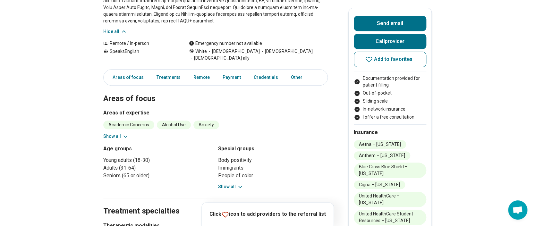
click at [113, 133] on button "Show all" at bounding box center [115, 136] width 25 height 7
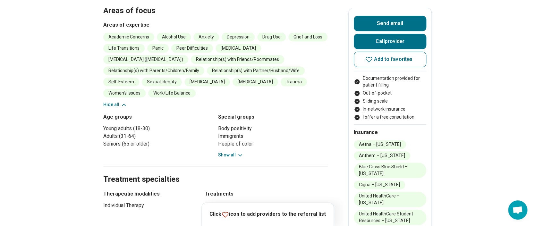
scroll to position [290, 0]
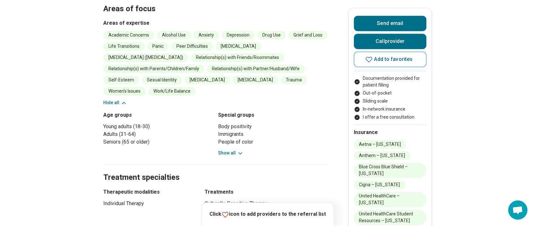
click at [233, 150] on button "Show all" at bounding box center [230, 153] width 25 height 7
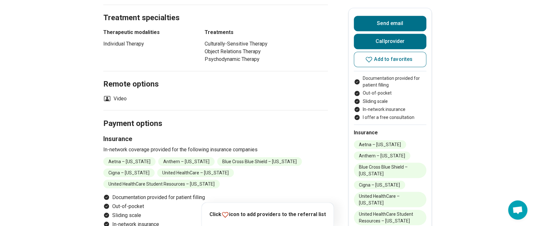
scroll to position [504, 0]
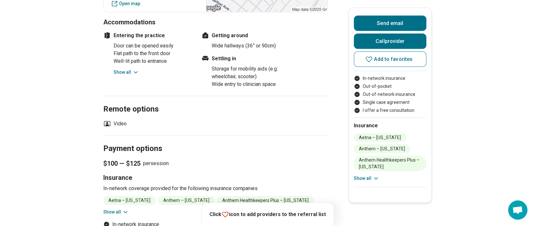
scroll to position [636, 0]
click at [121, 208] on button "Show all" at bounding box center [115, 211] width 25 height 7
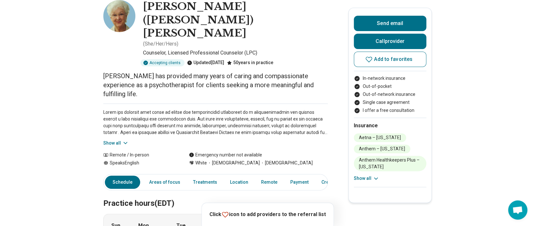
scroll to position [0, 0]
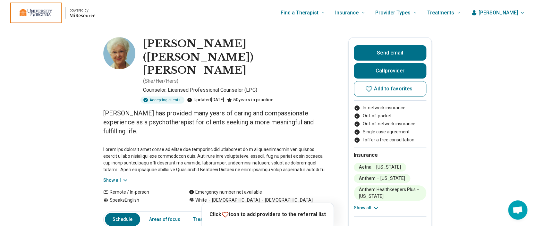
click at [119, 177] on button "Show all" at bounding box center [115, 180] width 25 height 7
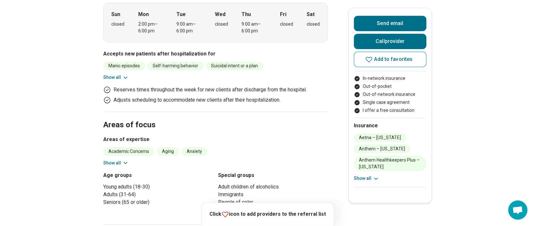
scroll to position [293, 0]
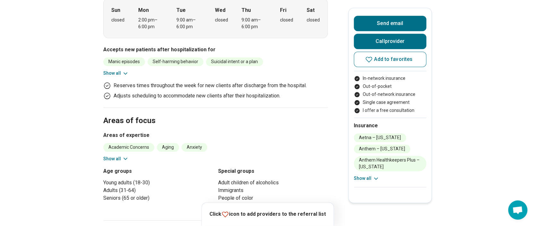
click at [112, 155] on button "Show all" at bounding box center [115, 158] width 25 height 7
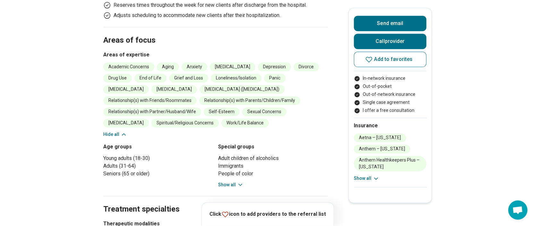
scroll to position [375, 0]
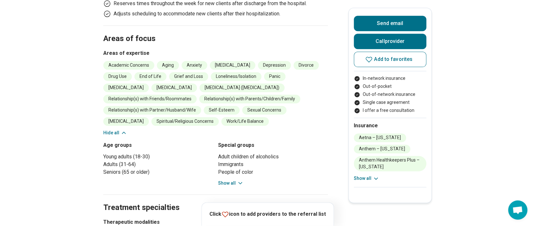
click at [232, 180] on button "Show all" at bounding box center [230, 183] width 25 height 7
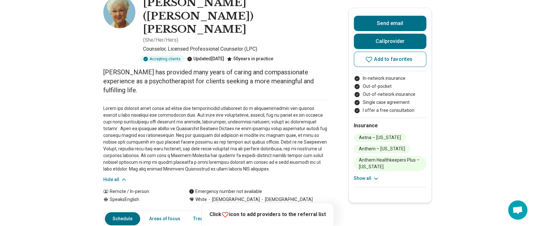
scroll to position [0, 0]
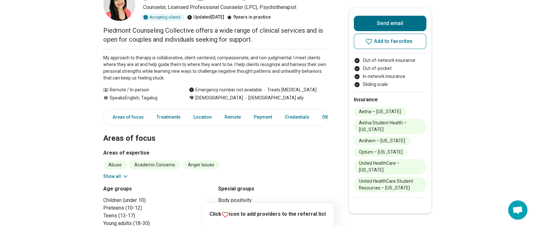
scroll to position [53, 0]
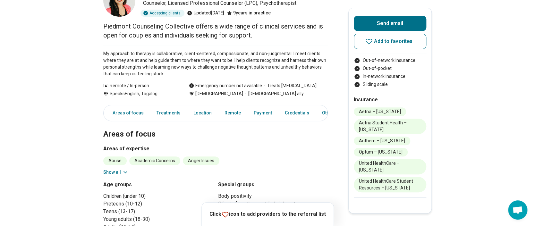
click at [110, 171] on button "Show all" at bounding box center [115, 172] width 25 height 7
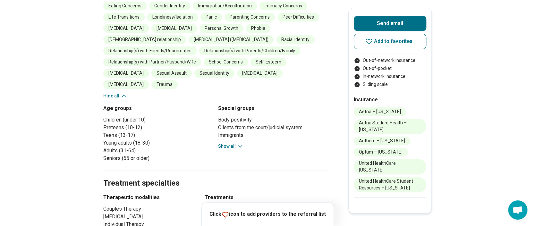
scroll to position [241, 0]
click at [230, 143] on button "Show all" at bounding box center [230, 146] width 25 height 7
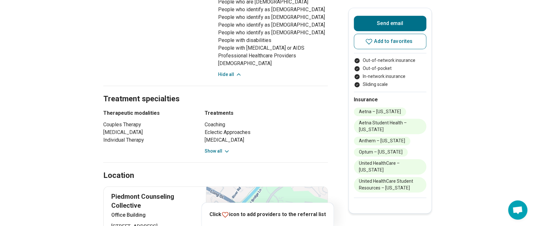
scroll to position [407, 0]
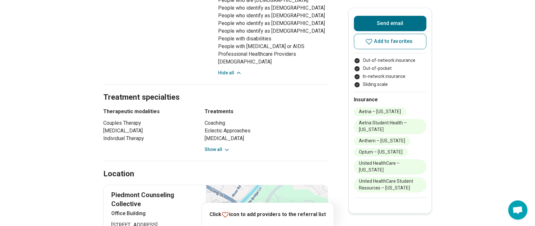
click at [218, 146] on button "Show all" at bounding box center [216, 149] width 25 height 7
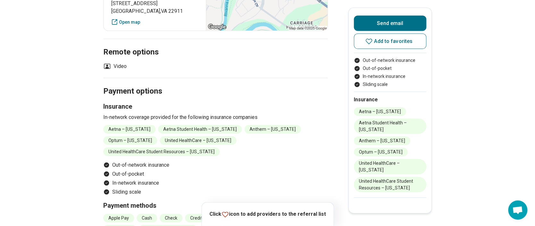
scroll to position [697, 0]
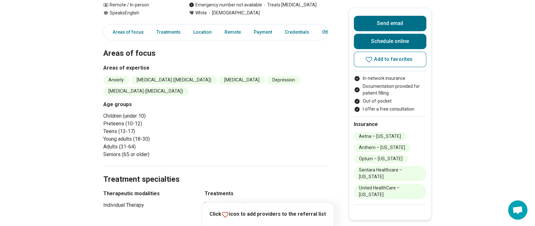
scroll to position [145, 0]
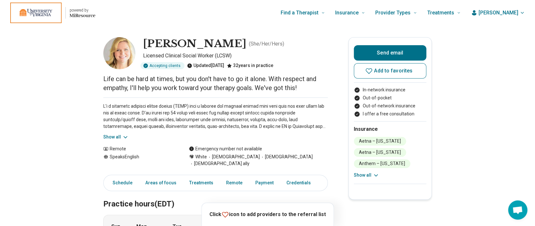
click at [115, 135] on button "Show all" at bounding box center [115, 137] width 25 height 7
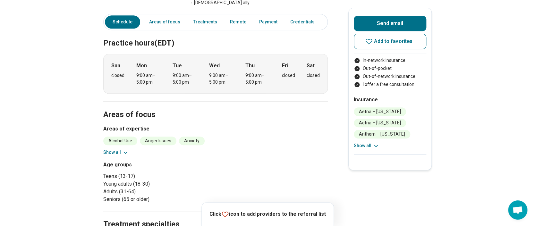
scroll to position [239, 0]
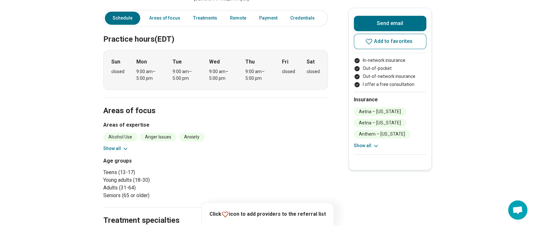
click at [118, 145] on button "Show all" at bounding box center [115, 148] width 25 height 7
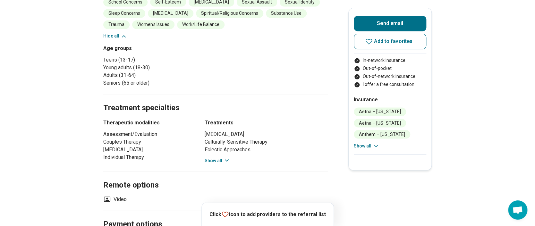
scroll to position [487, 0]
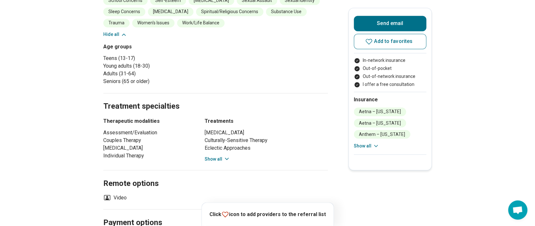
click at [217, 155] on button "Show all" at bounding box center [216, 158] width 25 height 7
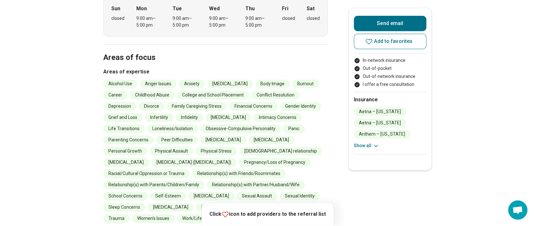
scroll to position [292, 6]
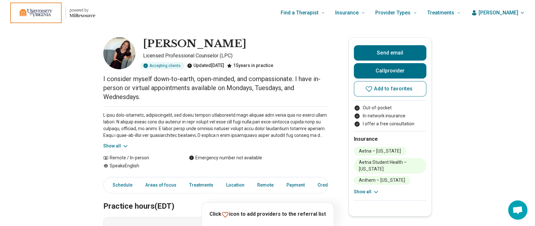
click at [115, 144] on button "Show all" at bounding box center [115, 146] width 25 height 7
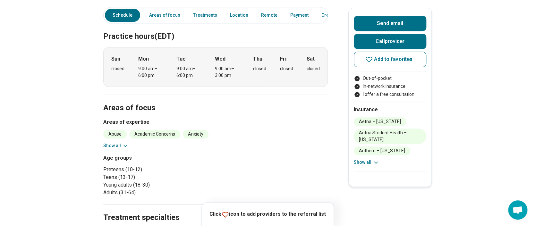
scroll to position [237, 0]
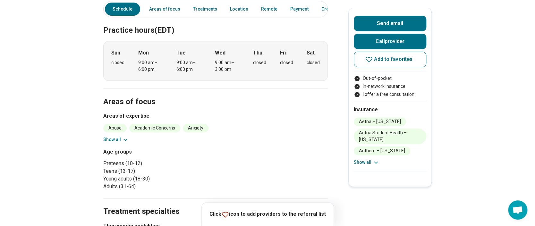
click at [114, 137] on button "Show all" at bounding box center [115, 139] width 25 height 7
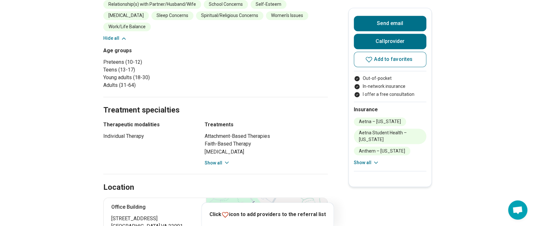
scroll to position [459, 0]
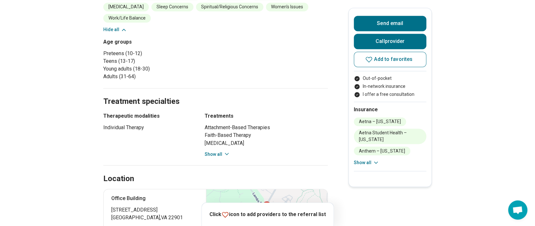
click at [211, 151] on button "Show all" at bounding box center [216, 154] width 25 height 7
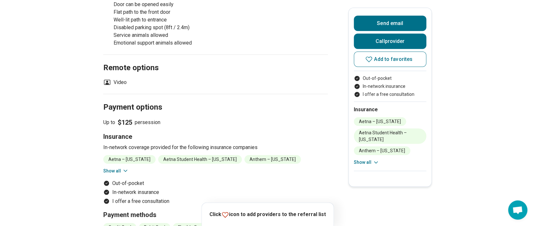
scroll to position [764, 0]
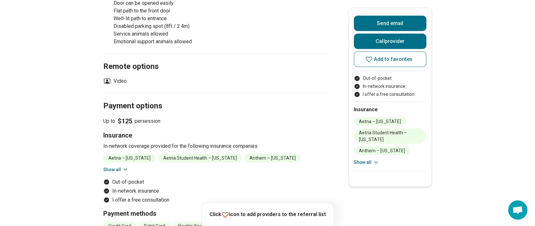
click at [122, 172] on button "Show all" at bounding box center [115, 169] width 25 height 7
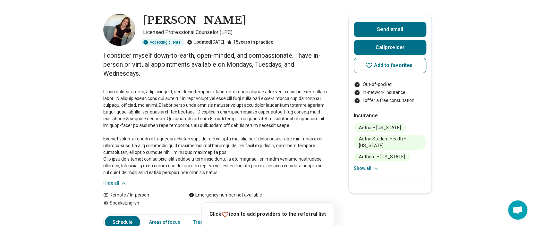
scroll to position [0, 0]
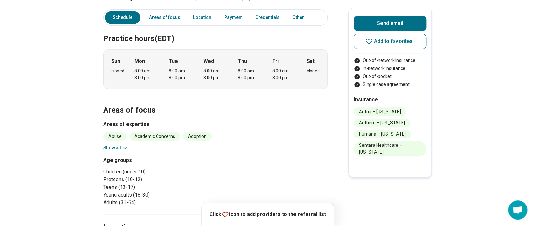
scroll to position [178, 0]
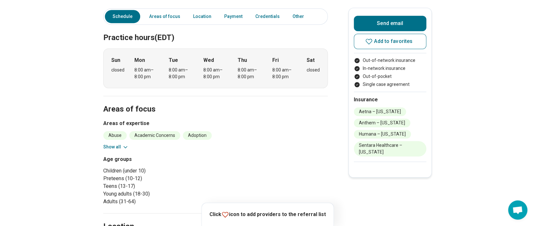
click at [110, 144] on button "Show all" at bounding box center [115, 147] width 25 height 7
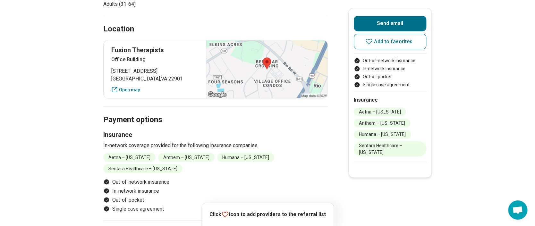
scroll to position [567, 0]
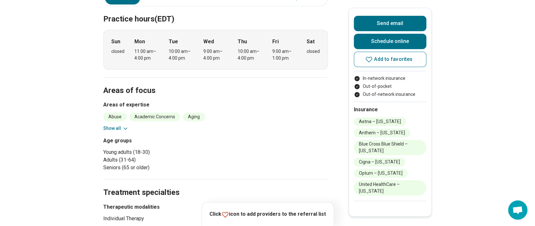
scroll to position [195, 0]
click at [116, 125] on button "Show all" at bounding box center [115, 128] width 25 height 7
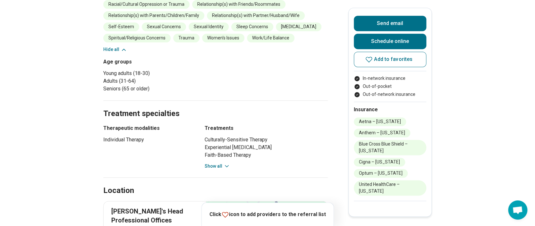
scroll to position [408, 0]
click at [224, 162] on button "Show all" at bounding box center [216, 165] width 25 height 7
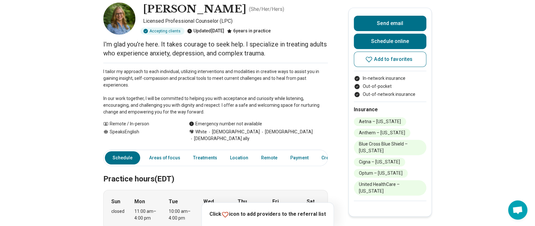
scroll to position [35, 0]
